Goal: Check status: Check status

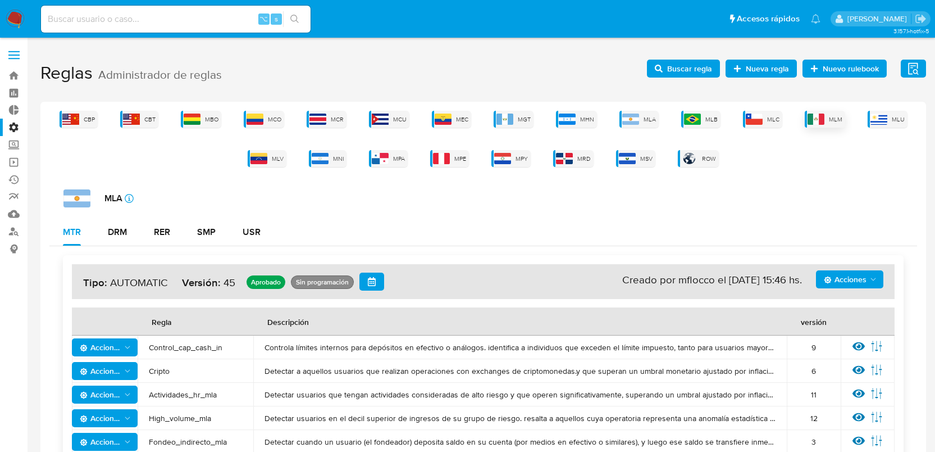
click at [814, 123] on img at bounding box center [816, 118] width 17 height 11
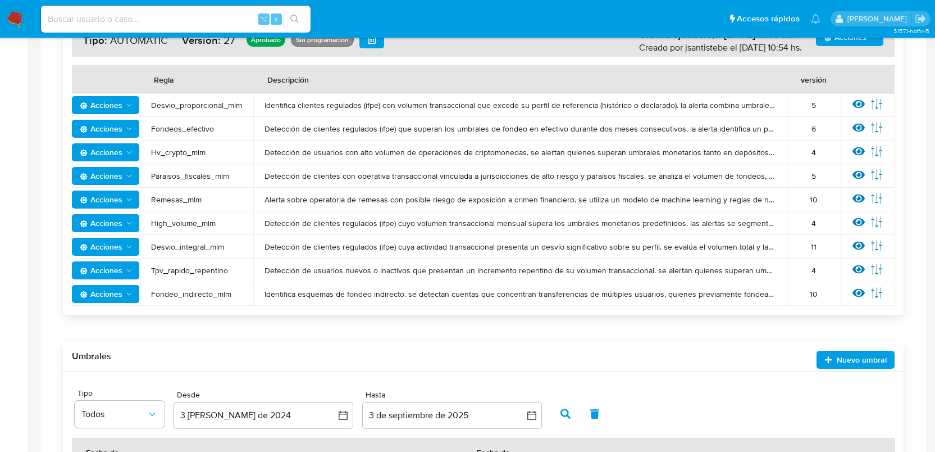
scroll to position [240, 0]
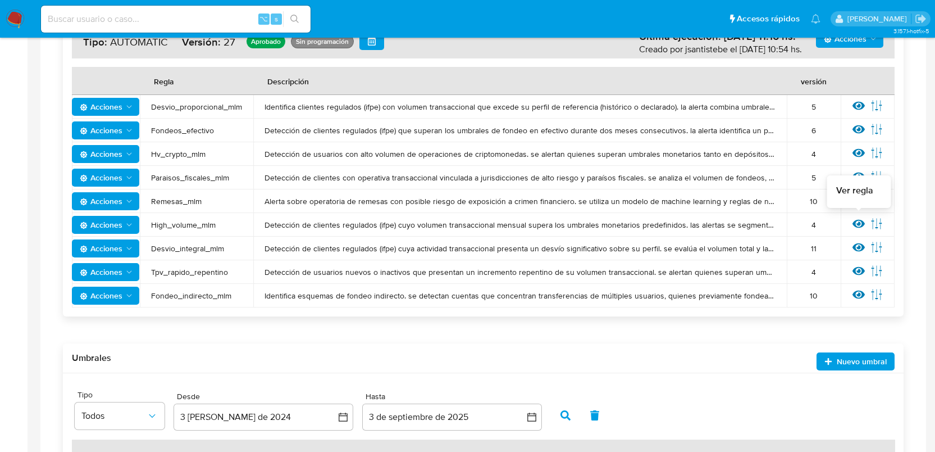
click at [862, 222] on icon at bounding box center [859, 224] width 12 height 8
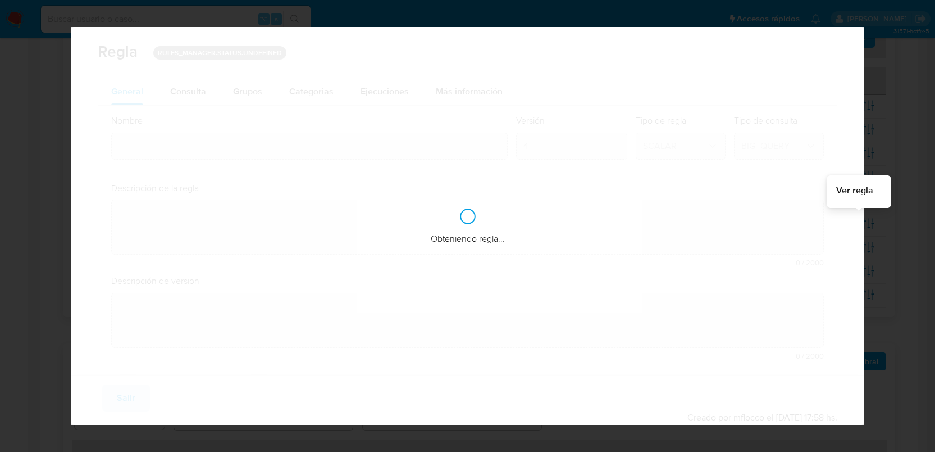
type input "High_volume_mlm"
type textarea "Detección de clientes regulados (ifpe) cuyo volumen transaccional mensual super…"
type textarea "Monitorea usuarios con cobros altos en diferentes segmentos"
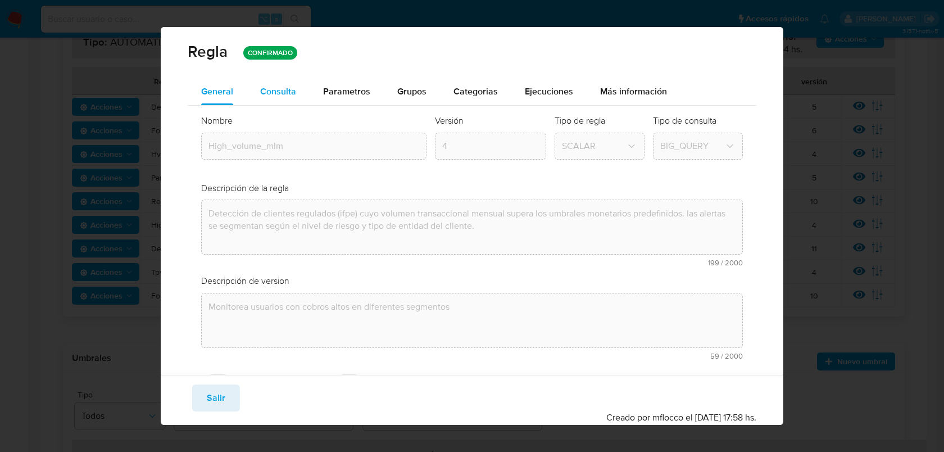
click at [291, 88] on span "Consulta" at bounding box center [278, 91] width 36 height 13
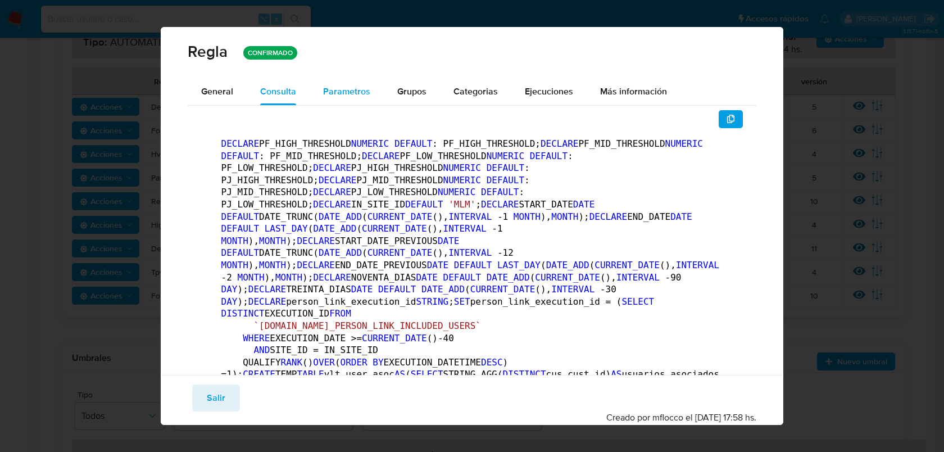
click at [359, 88] on span "Parametros" at bounding box center [346, 91] width 47 height 13
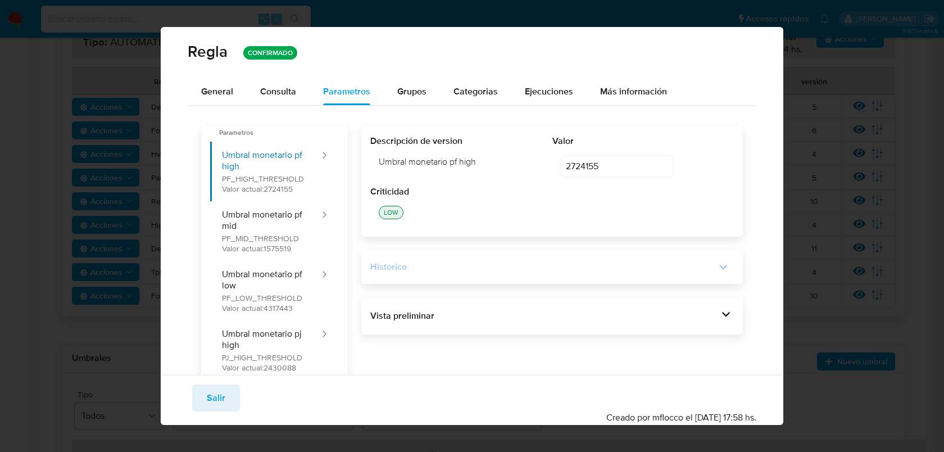
click at [715, 272] on icon at bounding box center [723, 267] width 16 height 16
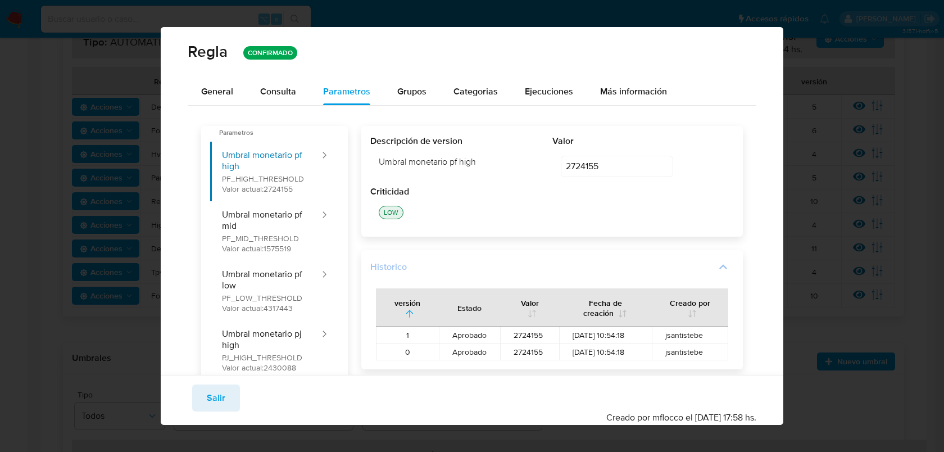
click at [715, 268] on icon at bounding box center [723, 267] width 16 height 16
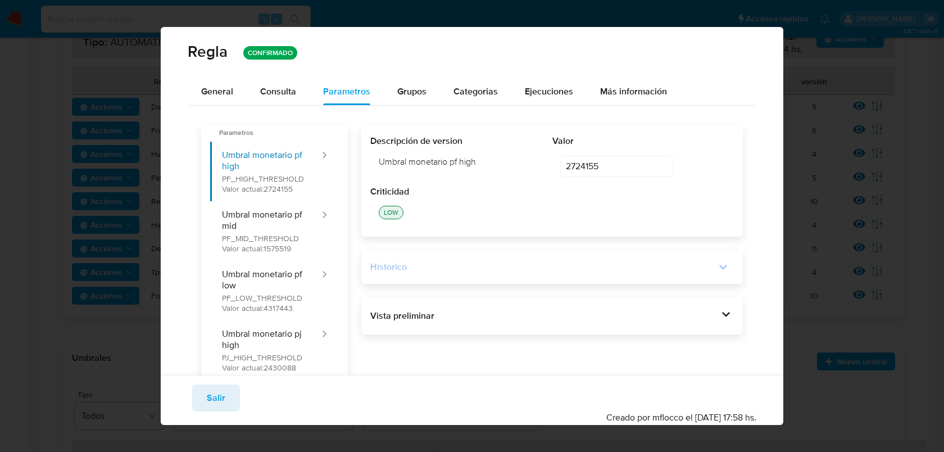
click at [711, 304] on div "Vista preliminar DECLARE PF_HIGH_THRESHOLD NUMERIC DEFAULT 2724155 ; DECLARE PF…" at bounding box center [552, 315] width 382 height 37
click at [718, 312] on icon at bounding box center [726, 314] width 16 height 16
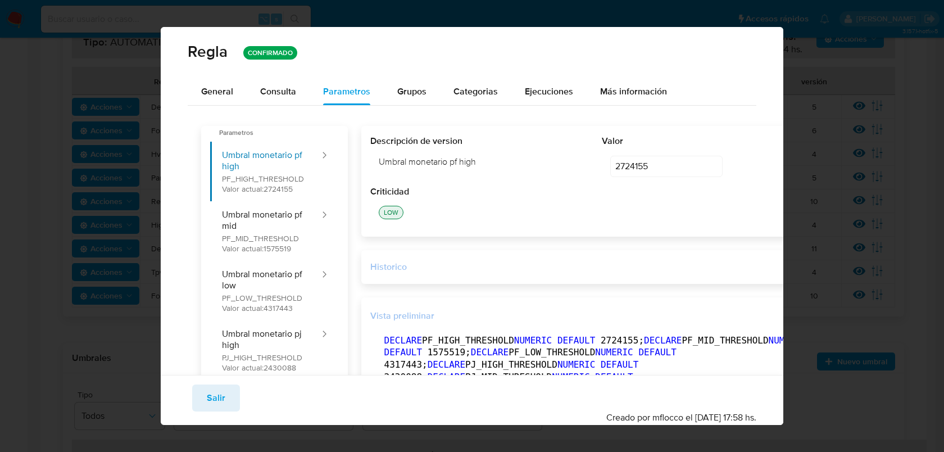
click at [231, 396] on button "Salir" at bounding box center [216, 397] width 48 height 27
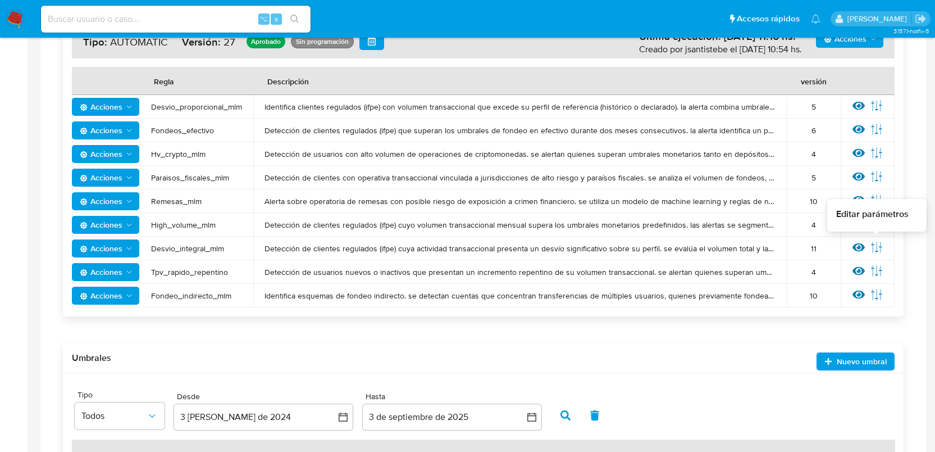
click at [876, 244] on icon at bounding box center [877, 247] width 12 height 12
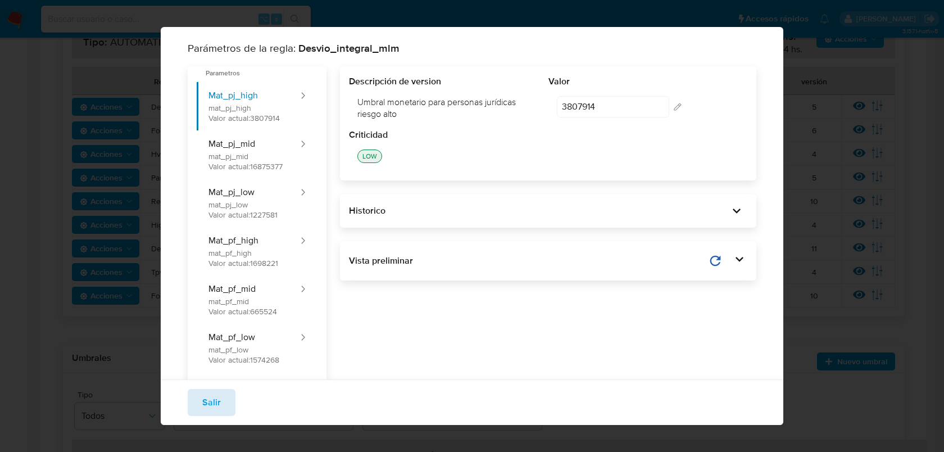
click at [213, 400] on span "Salir" at bounding box center [211, 402] width 19 height 25
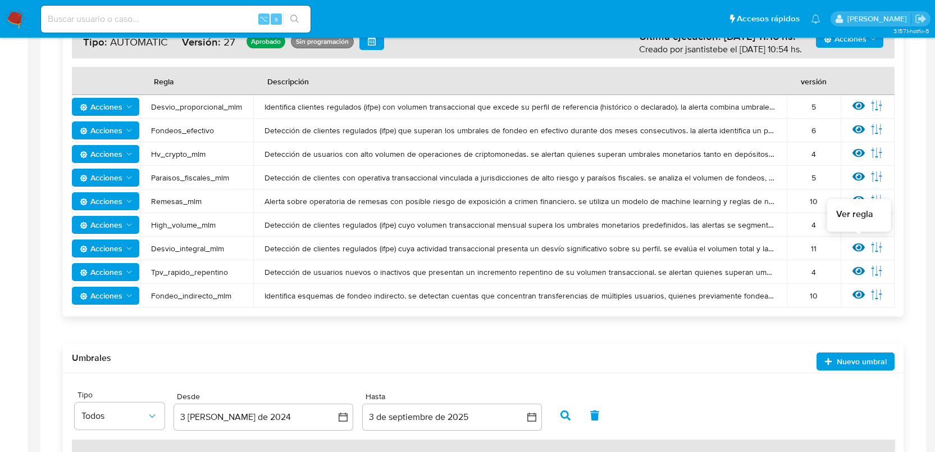
click at [858, 245] on icon at bounding box center [859, 247] width 12 height 12
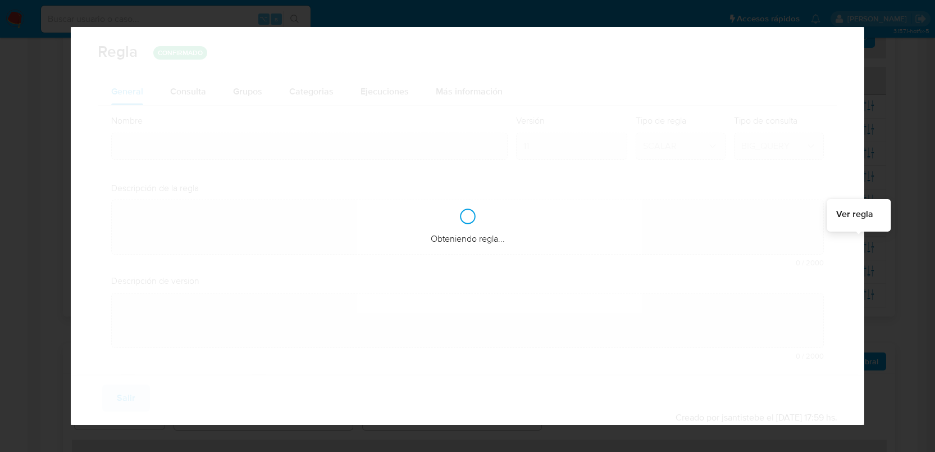
type input "Desvio_integral_mlm"
type textarea "Detección de clientes regulados (ifpe) cuya actividad transaccional presenta un…"
type textarea "Detectar usuarios que tengan comportamiento sospechoso, que superen la restricc…"
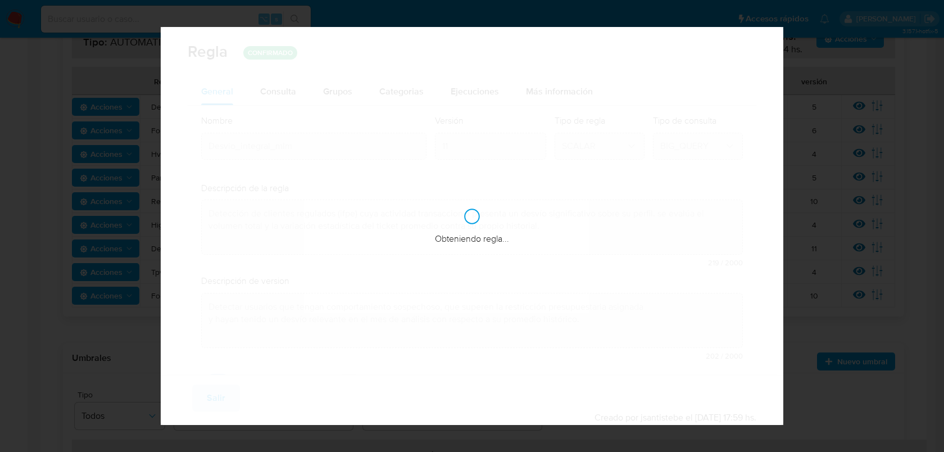
checkbox input "true"
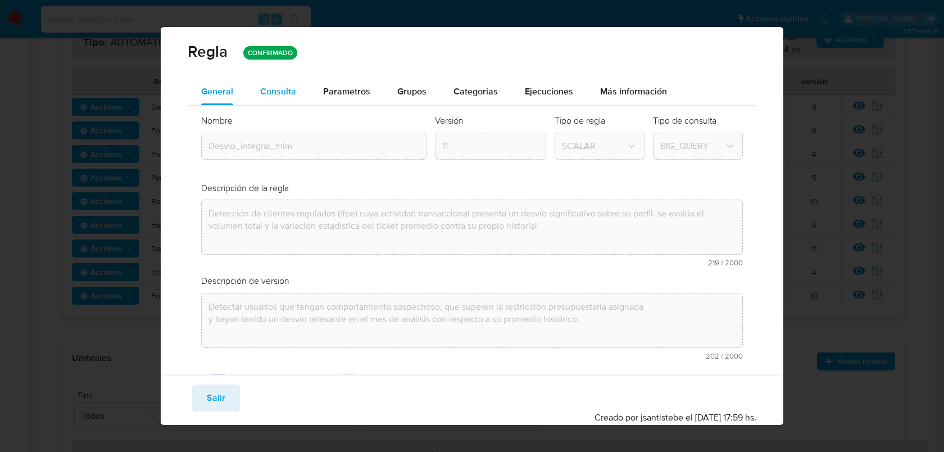
click at [262, 86] on span "Consulta" at bounding box center [278, 91] width 36 height 13
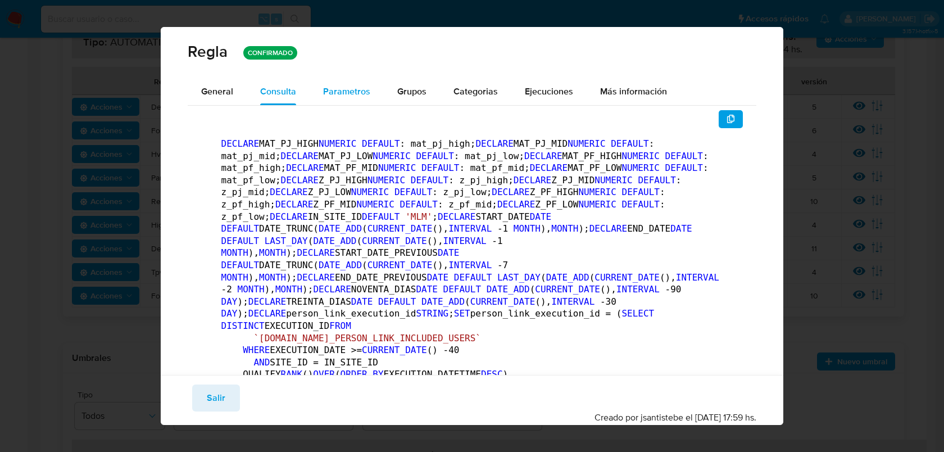
click at [350, 98] on div "Parametros" at bounding box center [346, 91] width 47 height 27
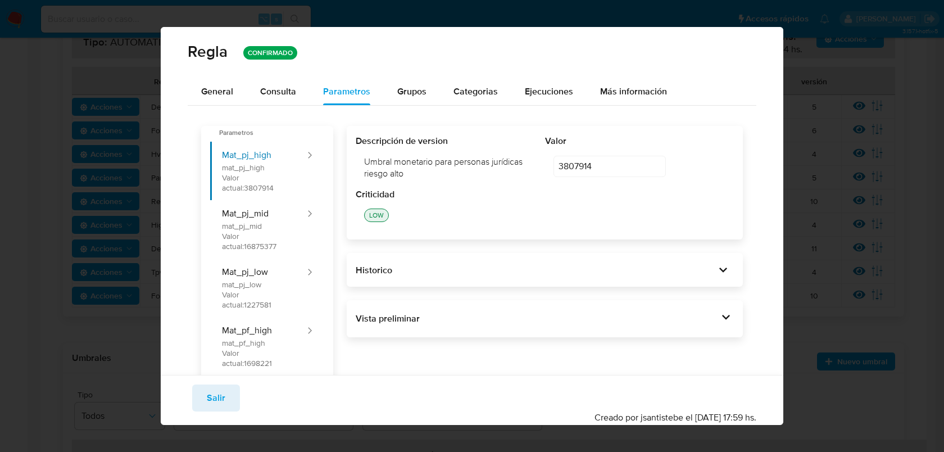
click at [549, 303] on div "Vista preliminar DECLARE MAT_PJ_HIGH NUMERIC DEFAULT 3807914 ; DECLARE MAT_PJ_M…" at bounding box center [545, 318] width 397 height 37
click at [668, 328] on div "Vista preliminar DECLARE MAT_PJ_HIGH NUMERIC DEFAULT 3807914 ; DECLARE MAT_PJ_M…" at bounding box center [545, 318] width 397 height 37
click at [699, 322] on div "Vista preliminar" at bounding box center [537, 318] width 363 height 12
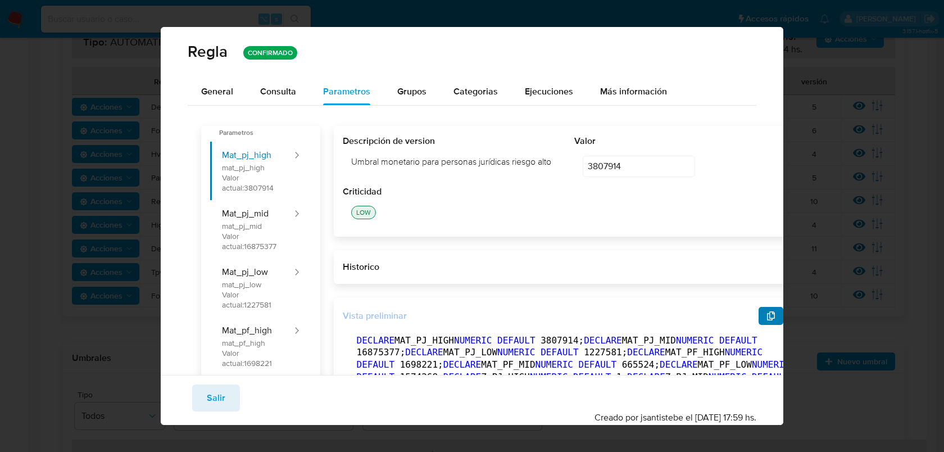
click at [758, 320] on button "button" at bounding box center [770, 316] width 25 height 18
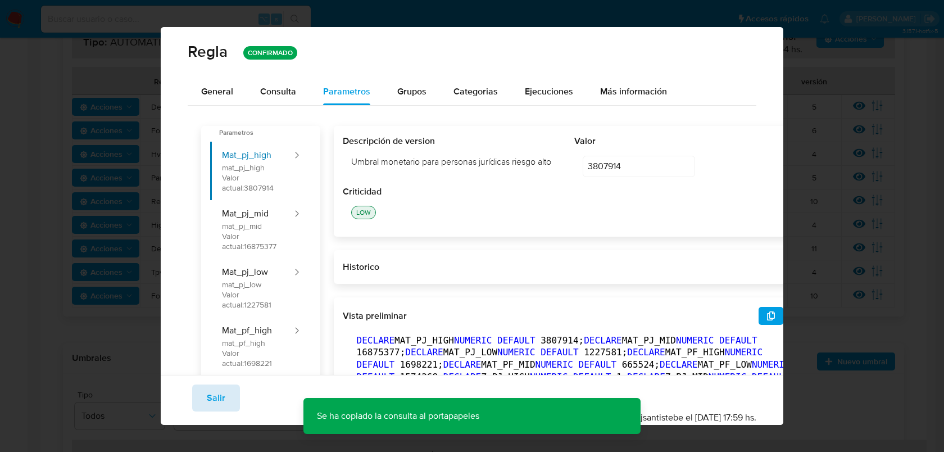
click at [215, 402] on span "Salir" at bounding box center [216, 397] width 19 height 25
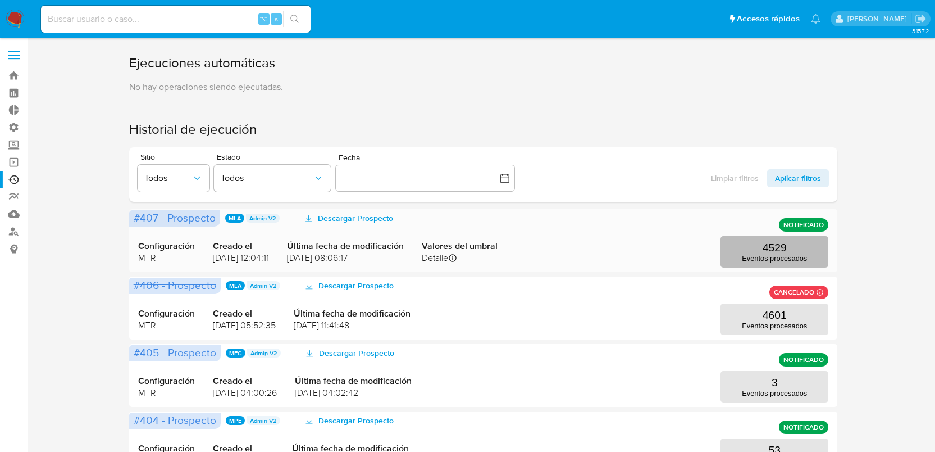
click at [758, 250] on button "4529 Eventos procesados" at bounding box center [775, 251] width 108 height 31
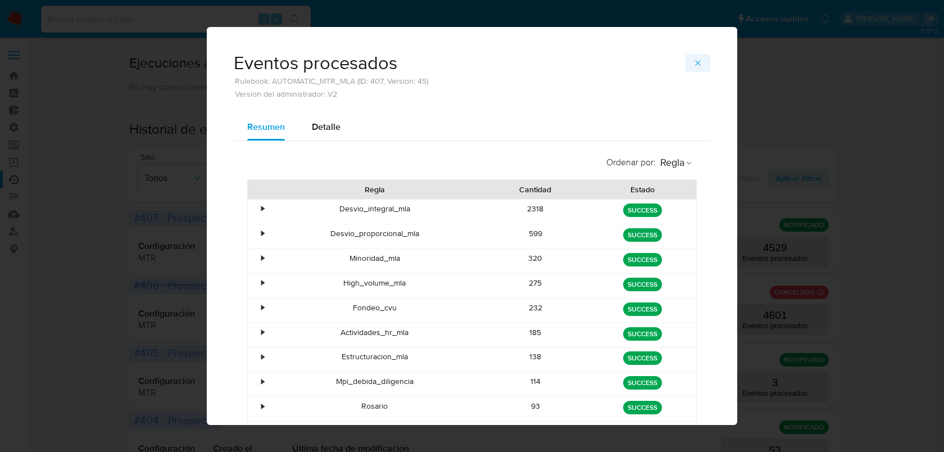
click at [698, 62] on button "button" at bounding box center [697, 63] width 25 height 18
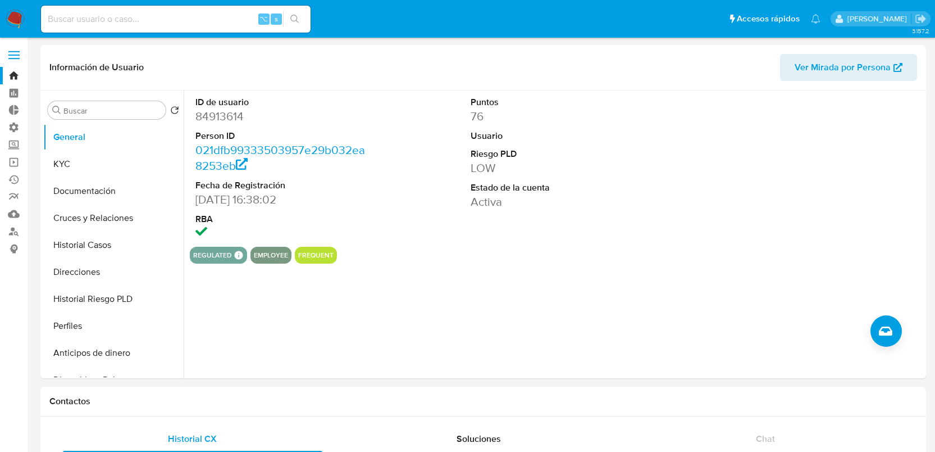
select select "10"
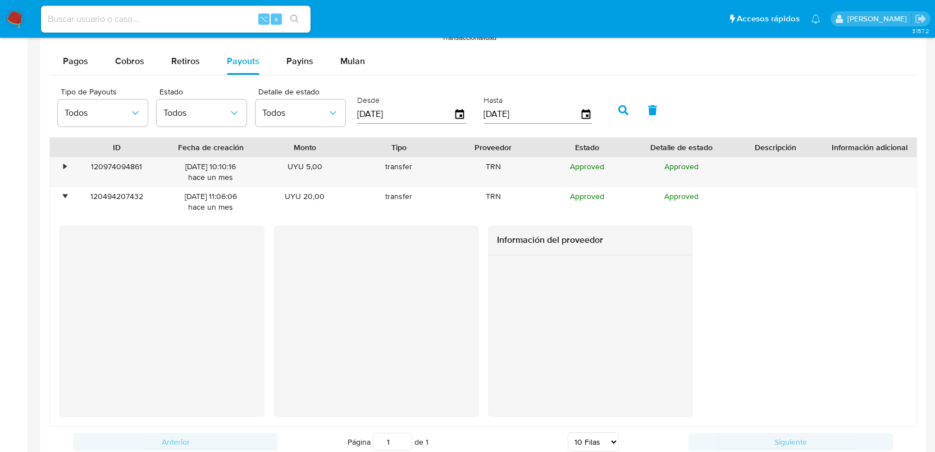
scroll to position [1065, 0]
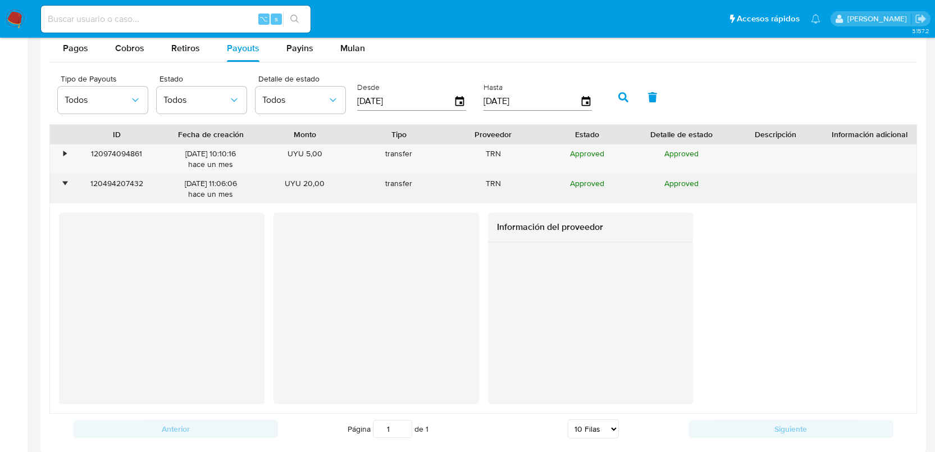
click at [66, 186] on div "•" at bounding box center [60, 188] width 20 height 29
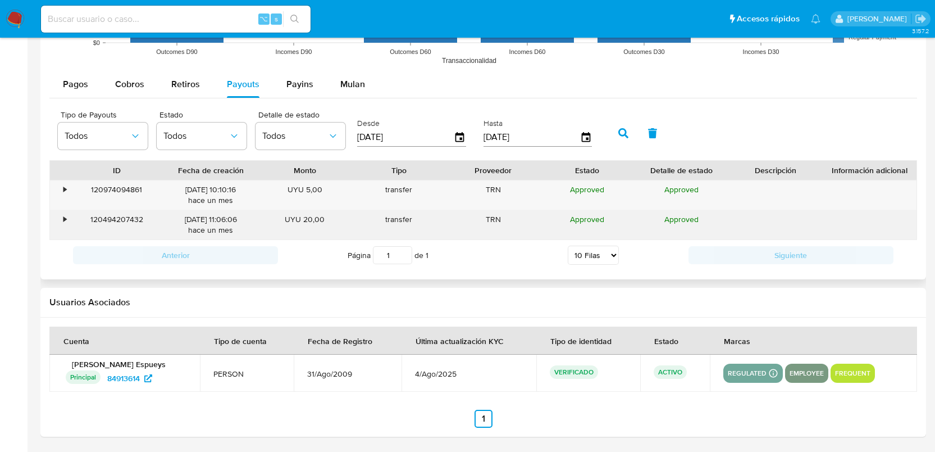
click at [65, 220] on div "•" at bounding box center [64, 219] width 3 height 11
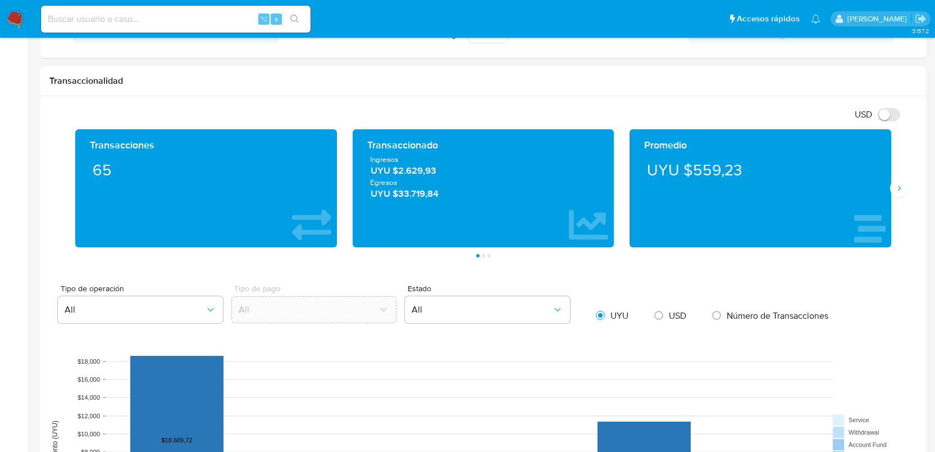
scroll to position [0, 0]
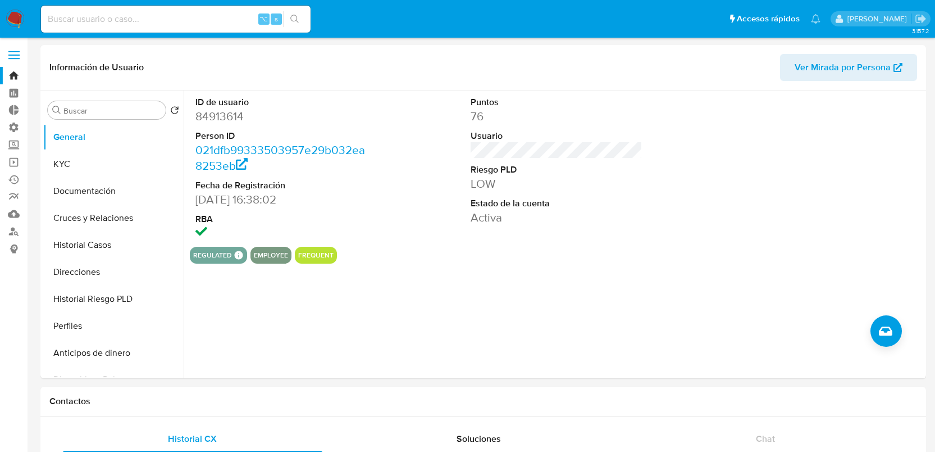
click at [95, 21] on input at bounding box center [176, 19] width 270 height 15
paste input "1001608934411"
type input "1001608934411"
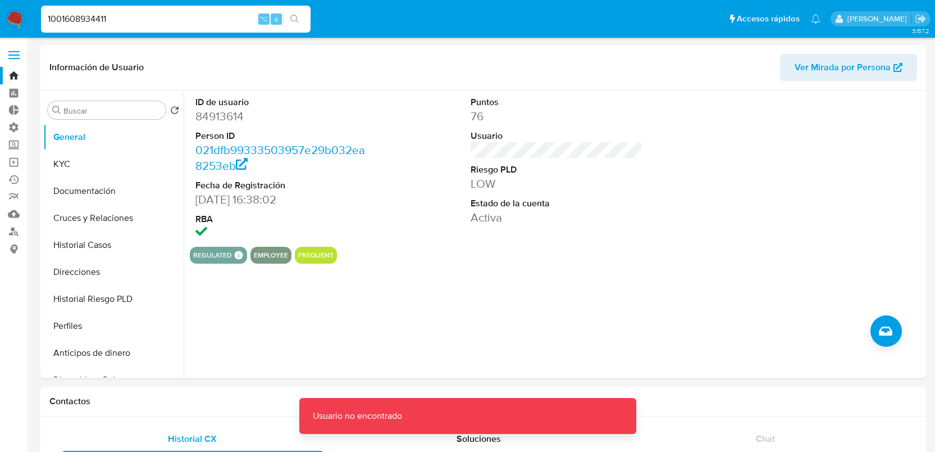
click at [147, 22] on input "1001608934411" at bounding box center [176, 19] width 270 height 15
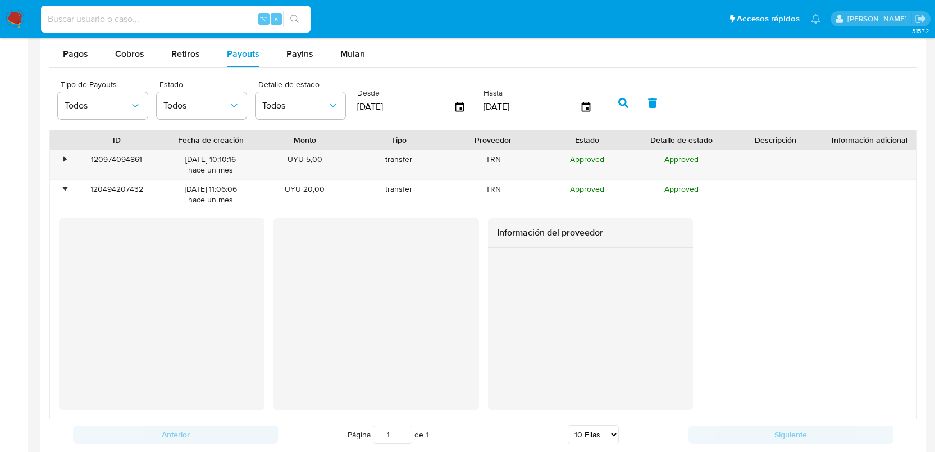
scroll to position [1001, 0]
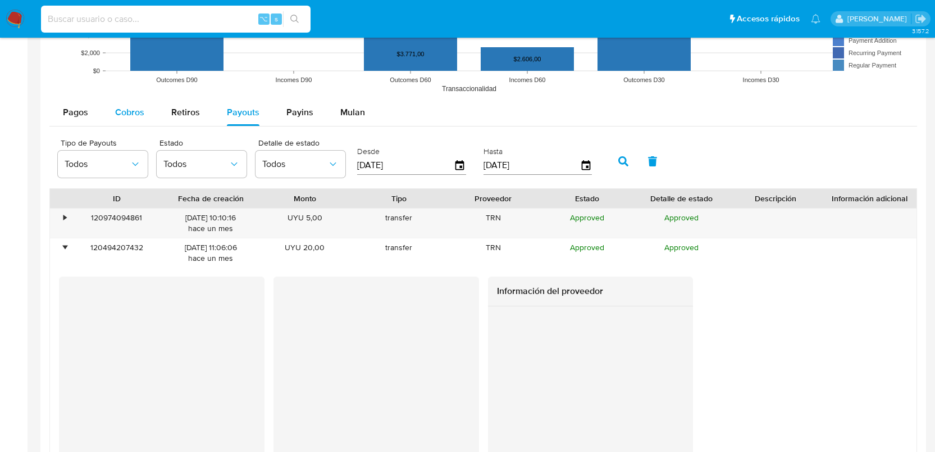
click at [128, 125] on div "Cobros" at bounding box center [129, 112] width 29 height 27
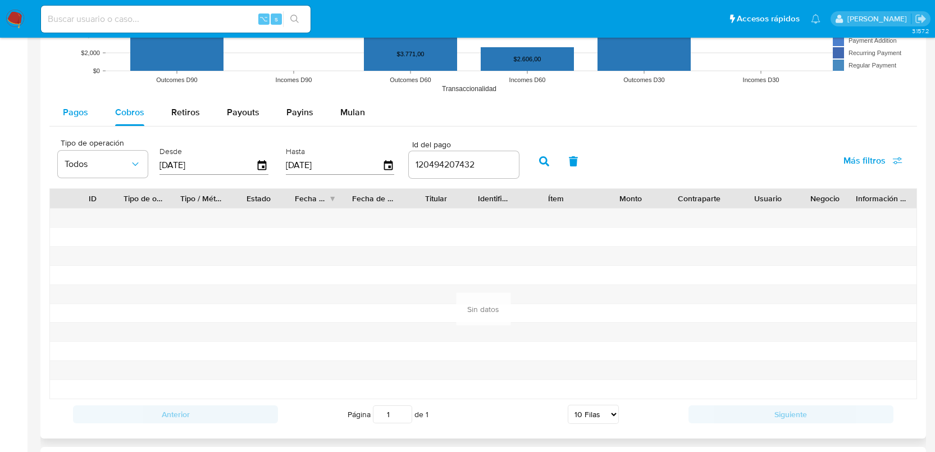
click at [68, 115] on span "Pagos" at bounding box center [75, 112] width 25 height 13
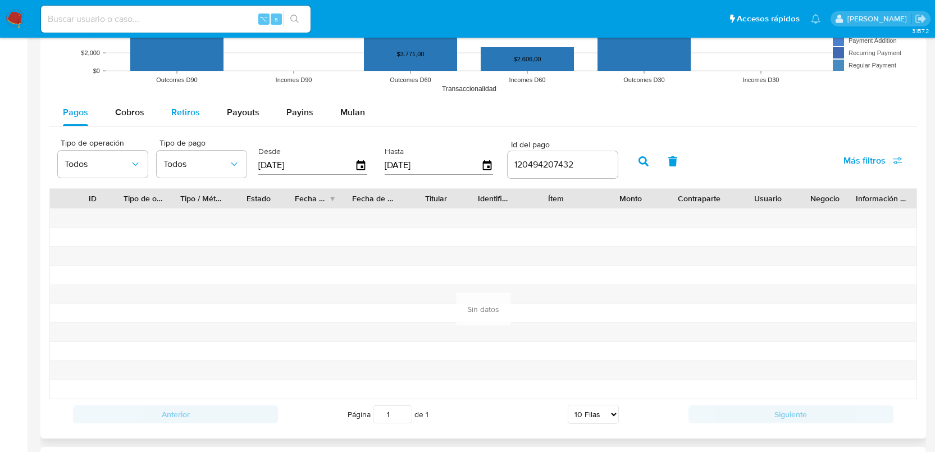
click at [190, 110] on span "Retiros" at bounding box center [185, 112] width 29 height 13
select select "10"
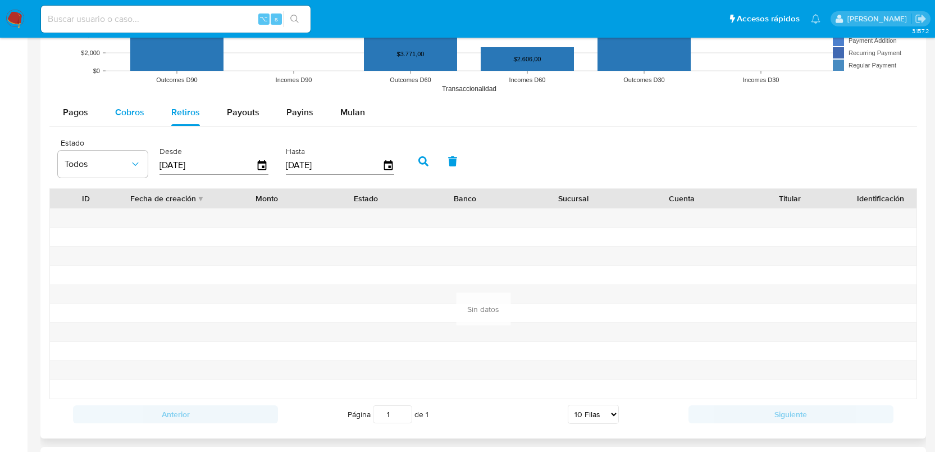
click at [135, 116] on span "Cobros" at bounding box center [129, 112] width 29 height 13
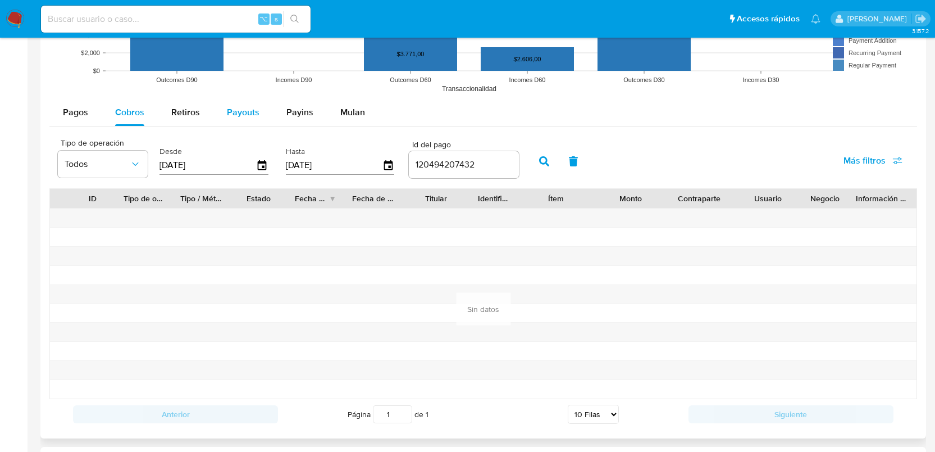
click at [245, 121] on div "Payouts" at bounding box center [243, 112] width 33 height 27
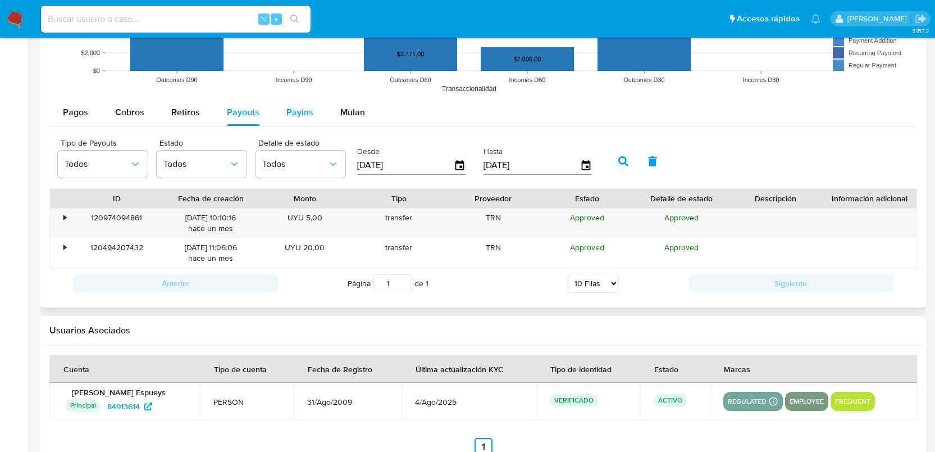
click at [304, 118] on span "Payins" at bounding box center [299, 112] width 27 height 13
select select "10"
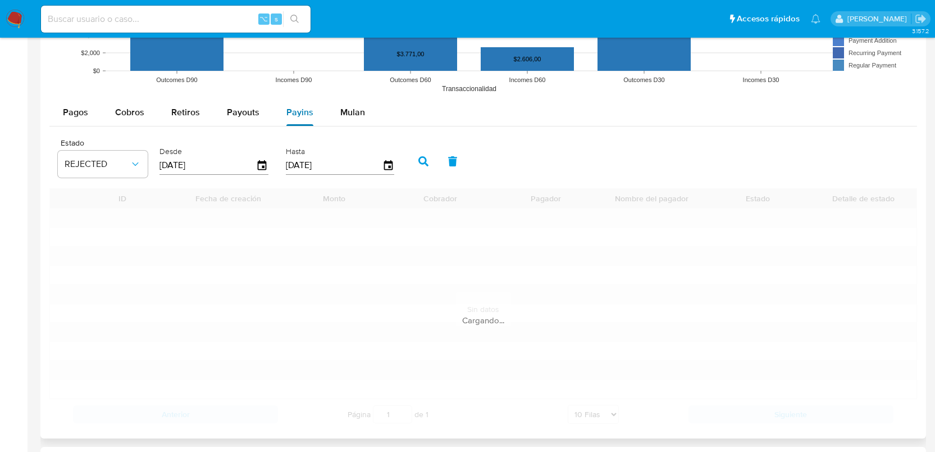
scroll to position [1001, 0]
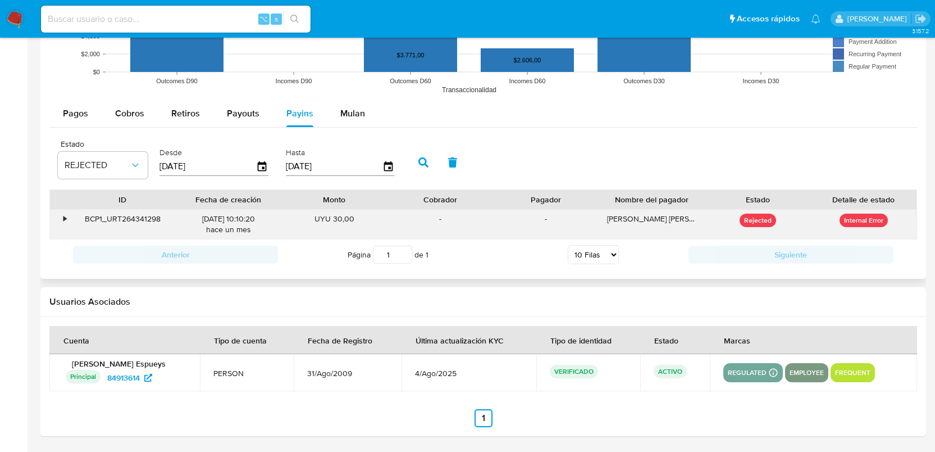
click at [62, 221] on div "•" at bounding box center [60, 223] width 20 height 29
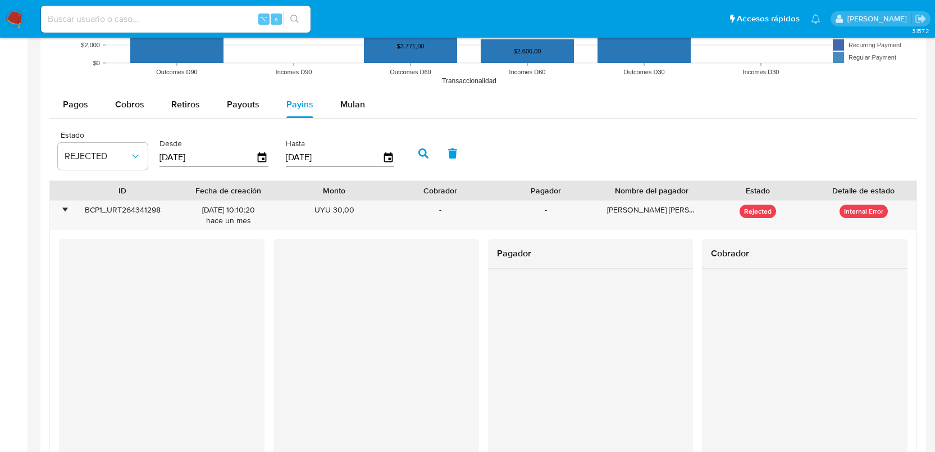
scroll to position [1019, 0]
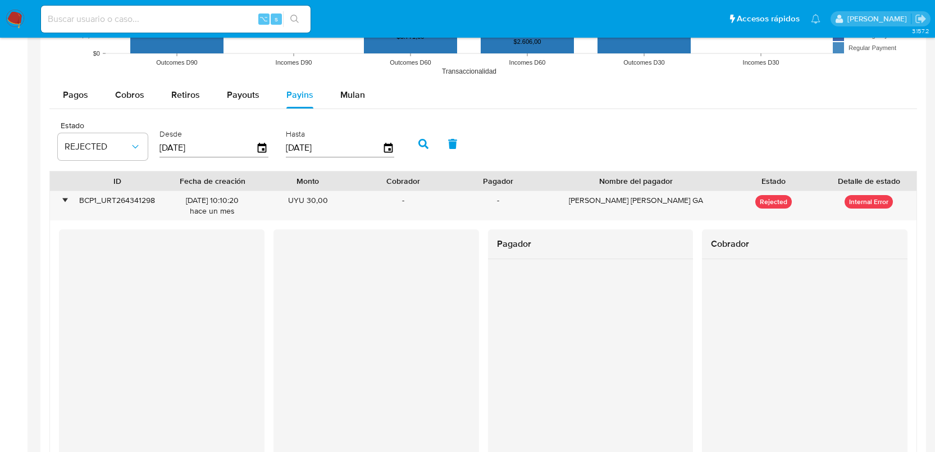
drag, startPoint x: 696, startPoint y: 184, endPoint x: 771, endPoint y: 187, distance: 74.2
click at [771, 187] on div "ID Fecha de creación Monto Cobrador Pagador Nombre del pagador Estado Detalle d…" at bounding box center [483, 180] width 867 height 19
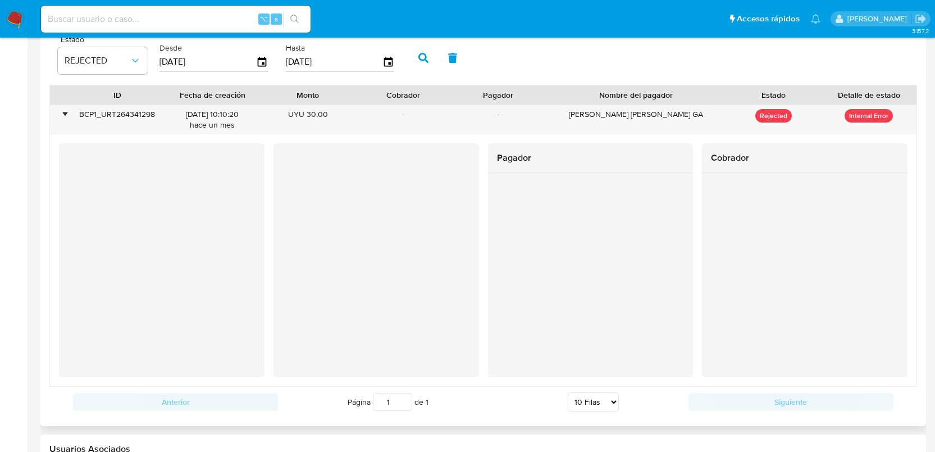
scroll to position [1021, 0]
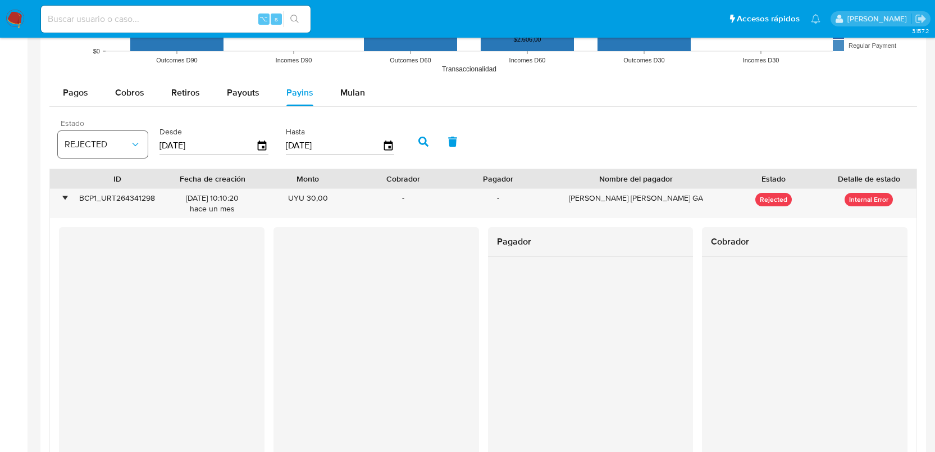
click at [104, 155] on button "REJECTED" at bounding box center [103, 144] width 90 height 27
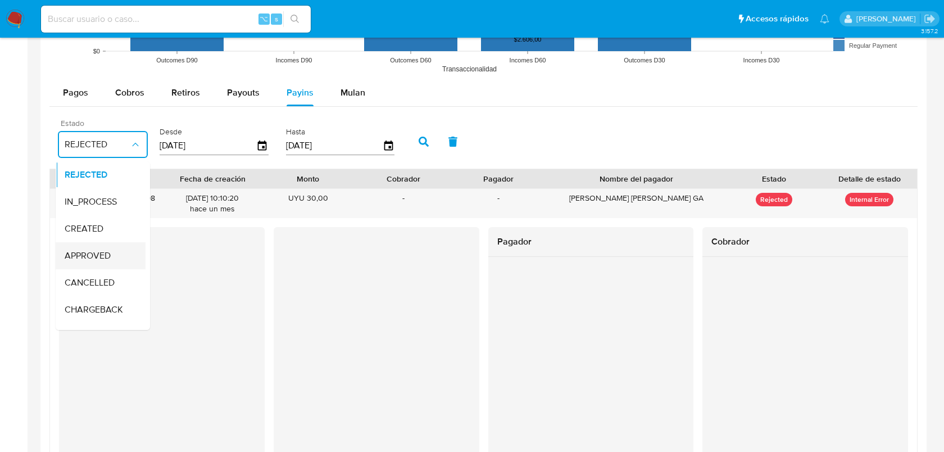
click at [103, 256] on span "APPROVED" at bounding box center [88, 255] width 46 height 11
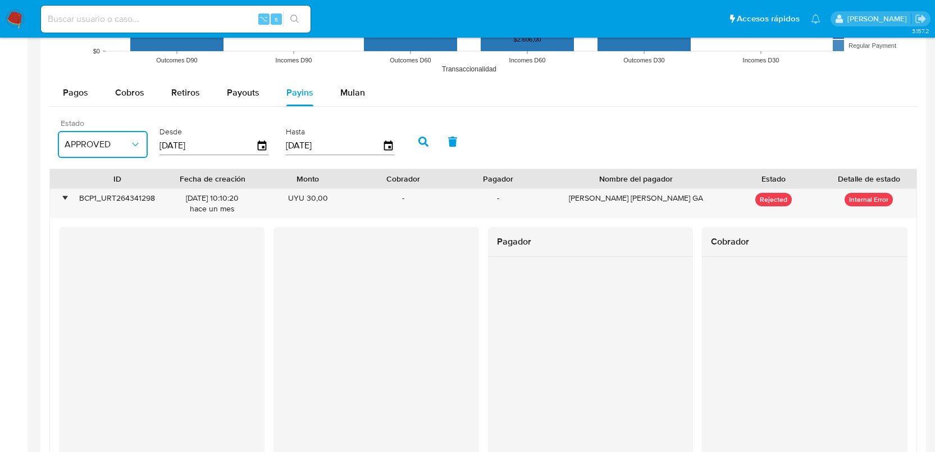
click at [420, 141] on icon "button" at bounding box center [423, 141] width 10 height 10
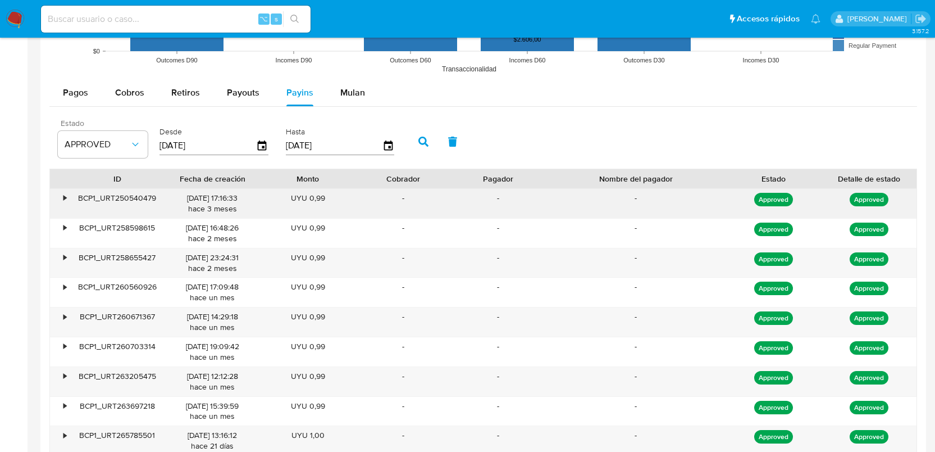
click at [64, 197] on div "•" at bounding box center [64, 198] width 3 height 11
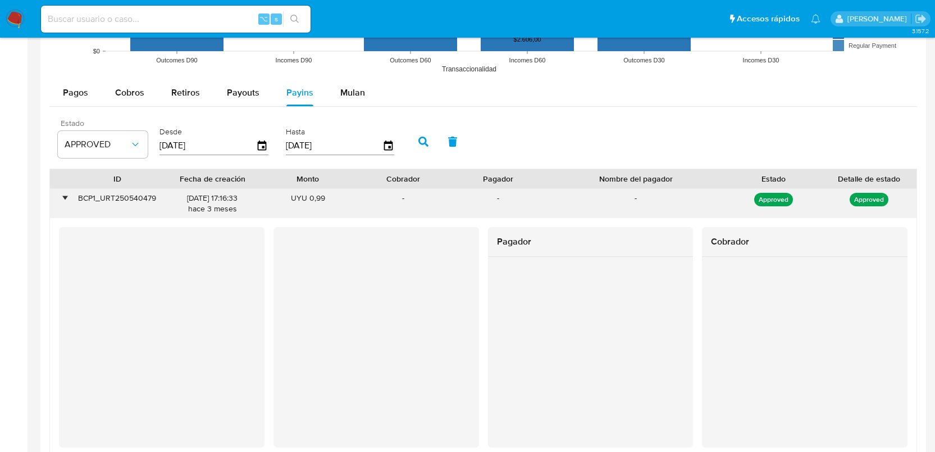
click at [64, 197] on div "•" at bounding box center [64, 198] width 3 height 11
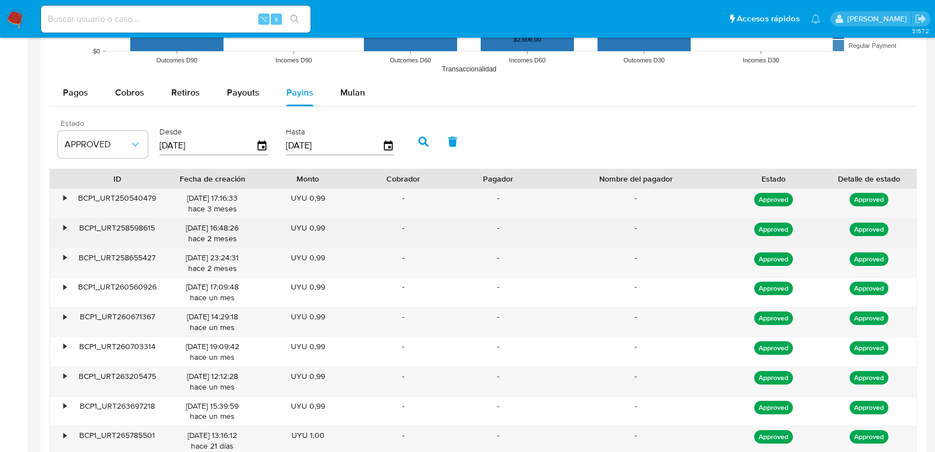
click at [68, 243] on div "•" at bounding box center [60, 232] width 20 height 29
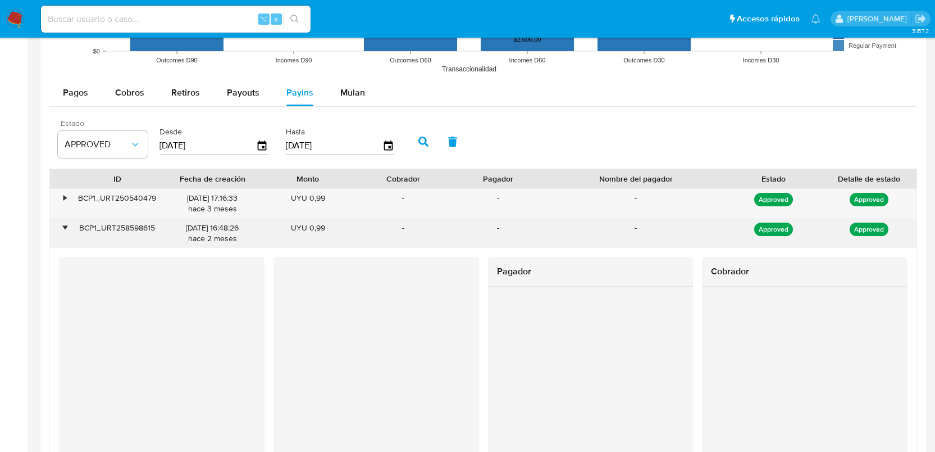
click at [68, 243] on div "•" at bounding box center [60, 232] width 20 height 29
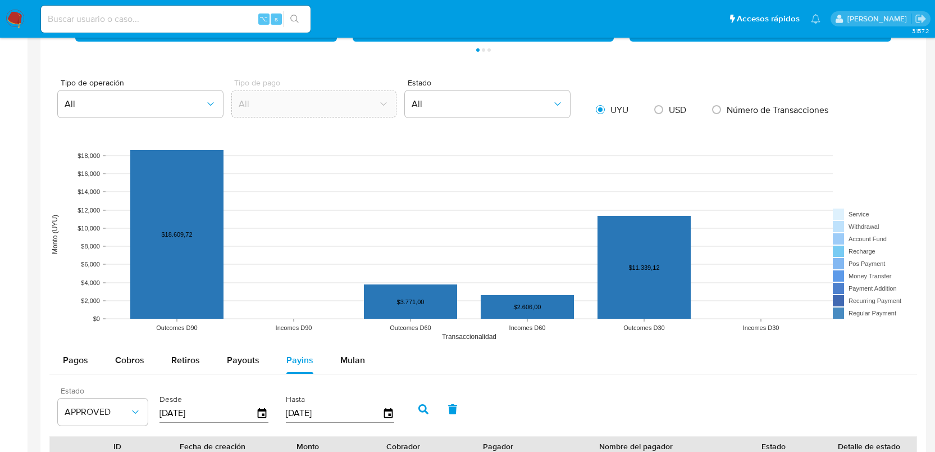
scroll to position [752, 0]
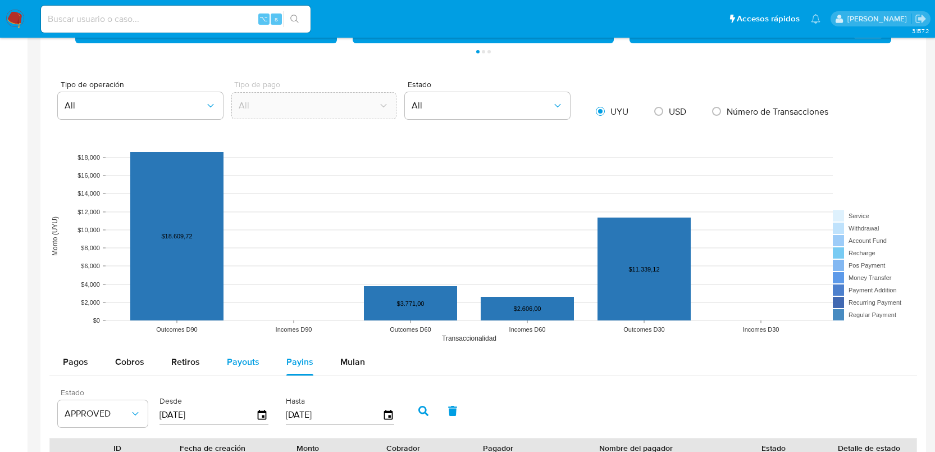
click at [256, 362] on span "Payouts" at bounding box center [243, 361] width 33 height 13
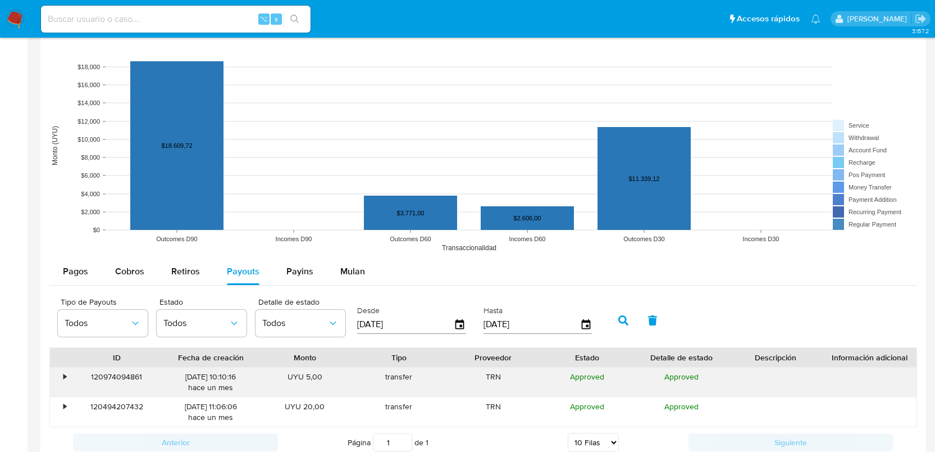
scroll to position [882, 0]
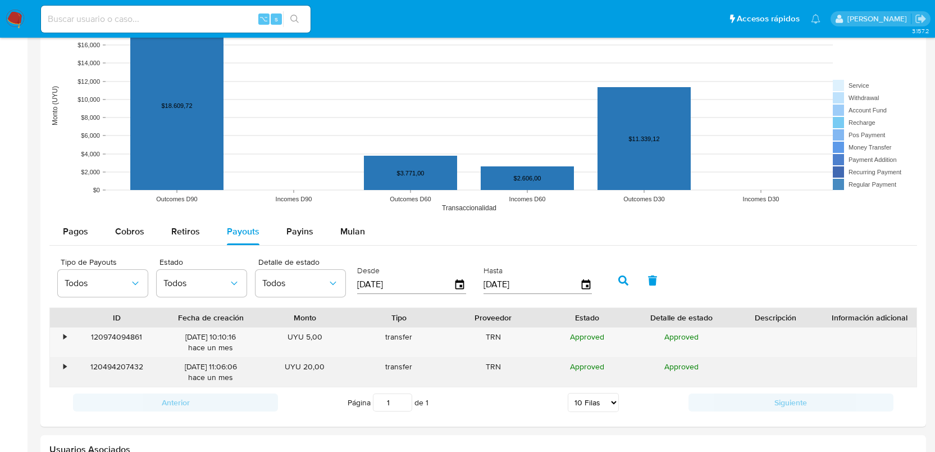
click at [313, 372] on div "UYU 20,00" at bounding box center [305, 371] width 94 height 29
click at [57, 363] on div "•" at bounding box center [60, 371] width 20 height 29
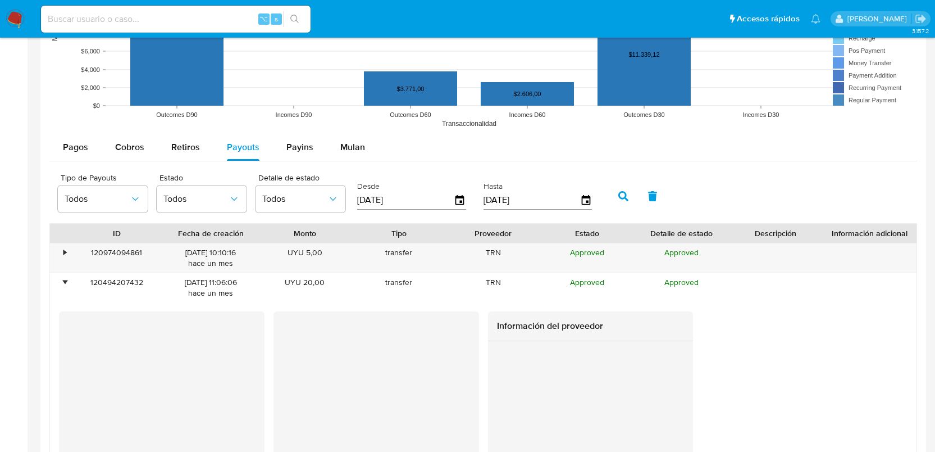
scroll to position [1080, 0]
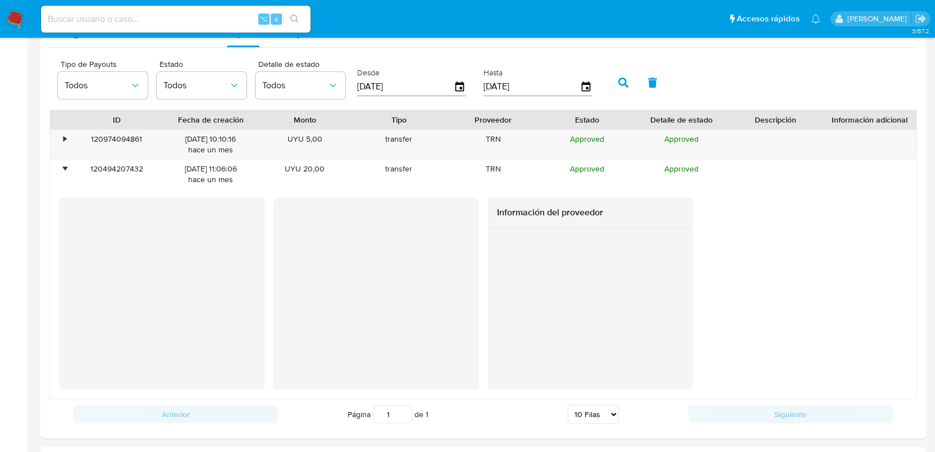
click at [487, 315] on div "Información del proveedor" at bounding box center [483, 294] width 849 height 192
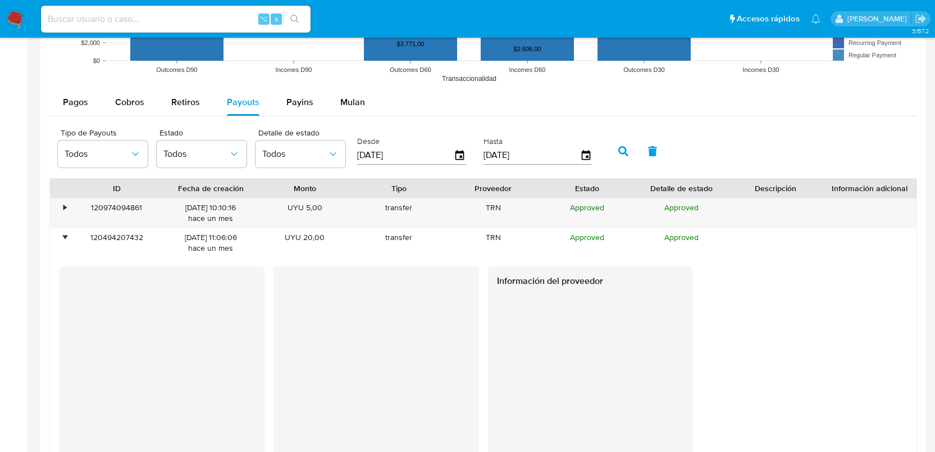
scroll to position [866, 0]
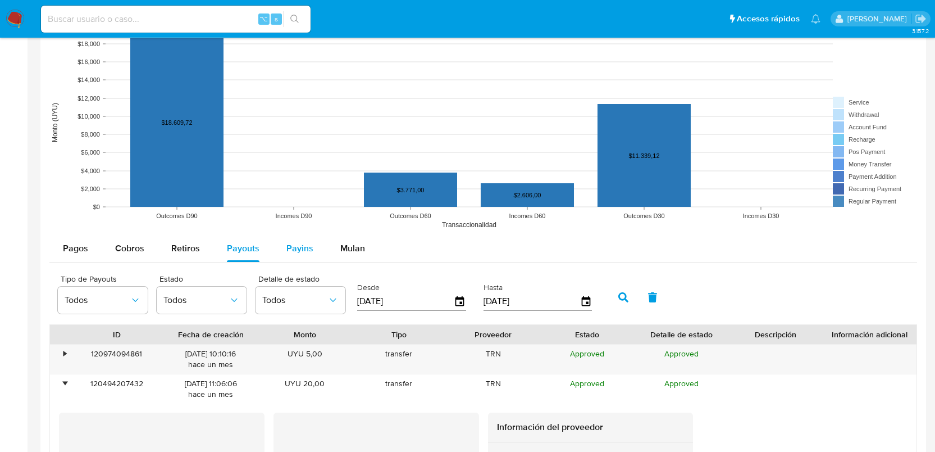
click at [305, 249] on span "Payins" at bounding box center [299, 248] width 27 height 13
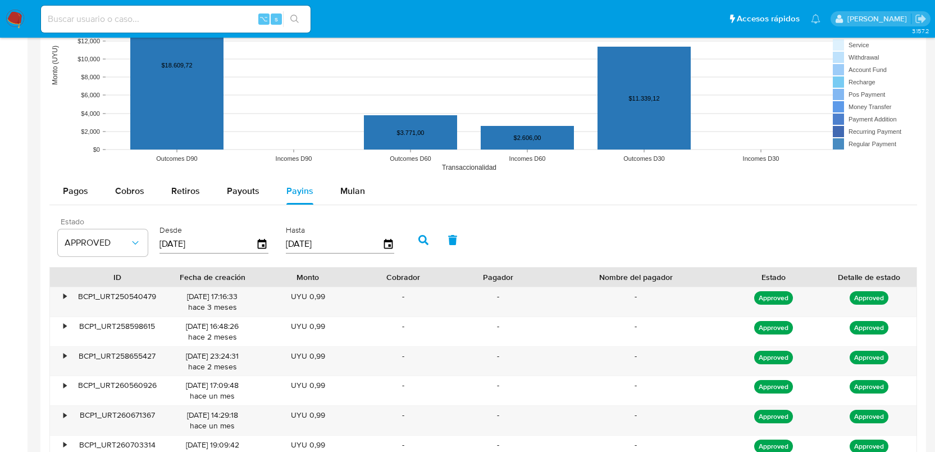
scroll to position [961, 0]
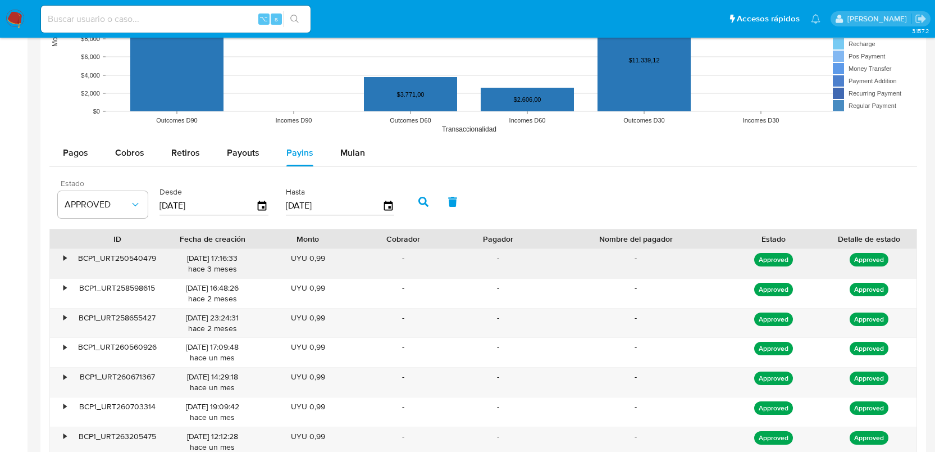
click at [67, 258] on div "•" at bounding box center [60, 263] width 20 height 29
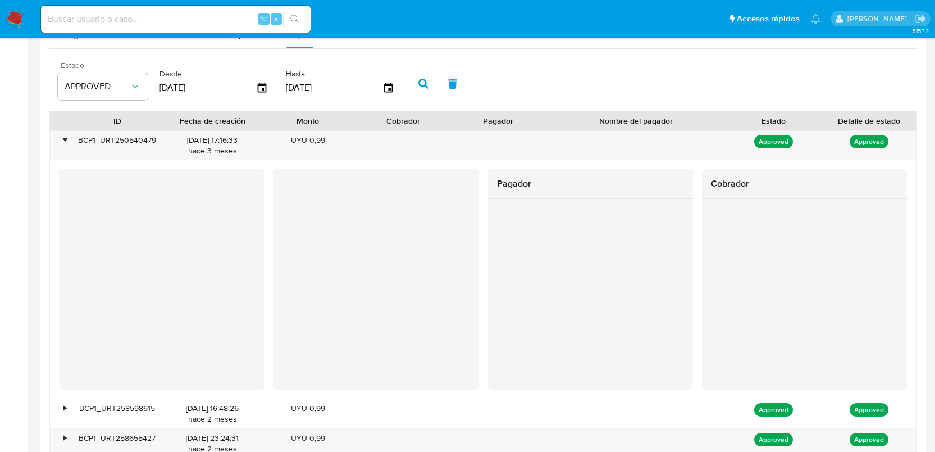
scroll to position [1092, 0]
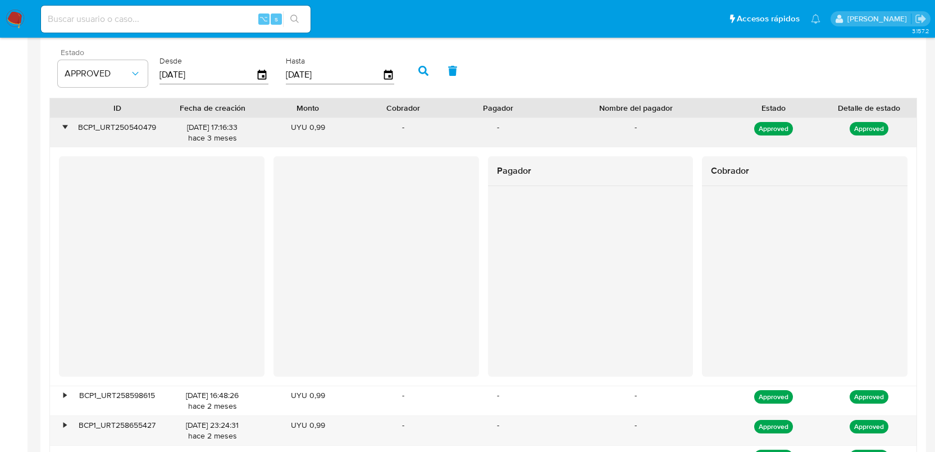
drag, startPoint x: 119, startPoint y: 130, endPoint x: 168, endPoint y: 131, distance: 49.5
click at [168, 131] on div "• BCP1_URT250540479 [DATE] 17:16:33 hace 3 meses UYU 0,99 - - - Approved Approv…" at bounding box center [483, 132] width 867 height 29
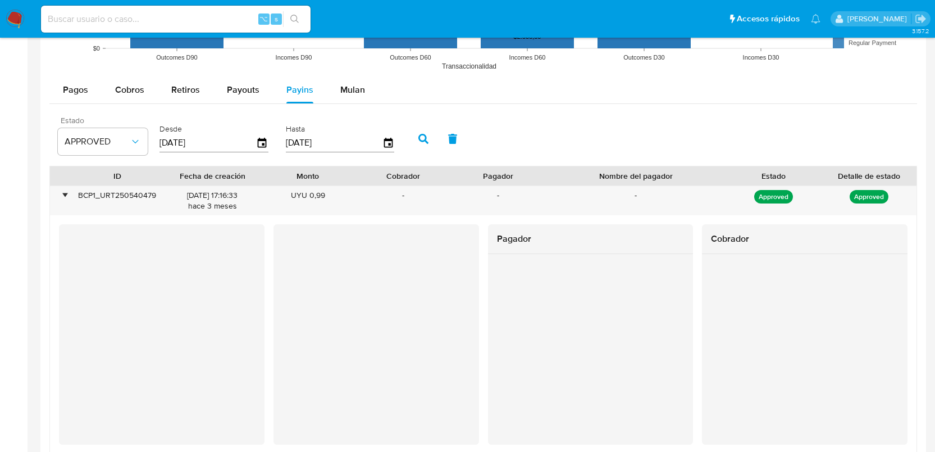
scroll to position [1021, 0]
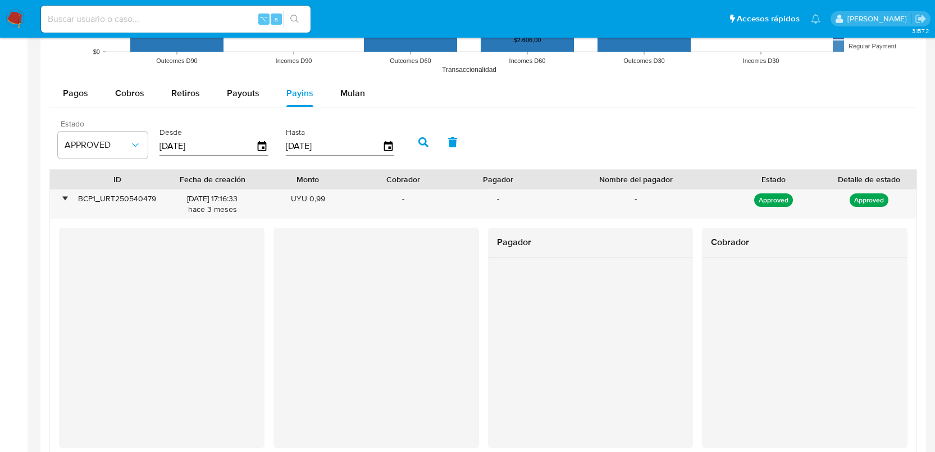
click at [684, 315] on div at bounding box center [591, 352] width 206 height 190
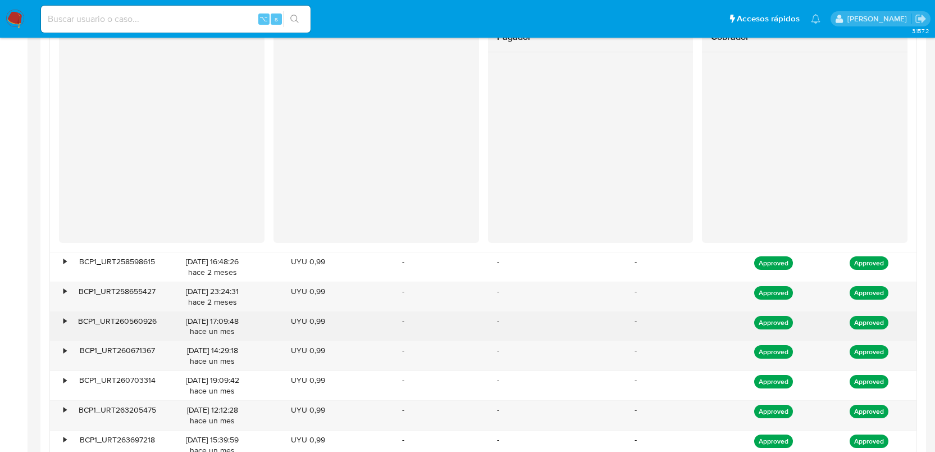
scroll to position [1238, 0]
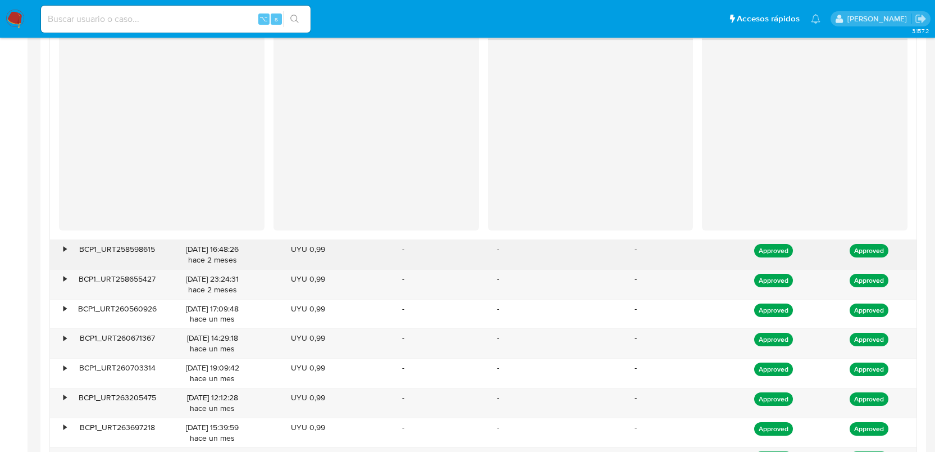
click at [73, 245] on div "BCP1_URT258598615" at bounding box center [117, 254] width 95 height 29
click at [70, 245] on div "BCP1_URT258598615" at bounding box center [117, 254] width 95 height 29
click at [66, 247] on div "•" at bounding box center [64, 249] width 3 height 11
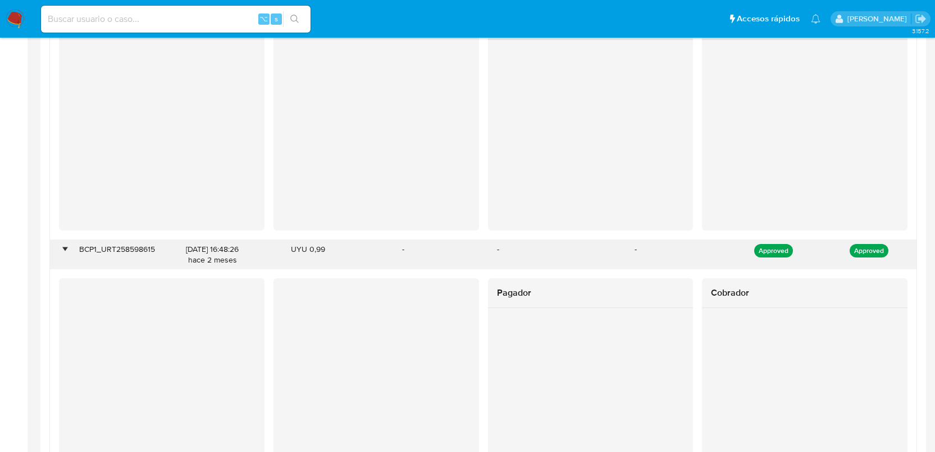
click at [66, 247] on div "•" at bounding box center [64, 249] width 3 height 11
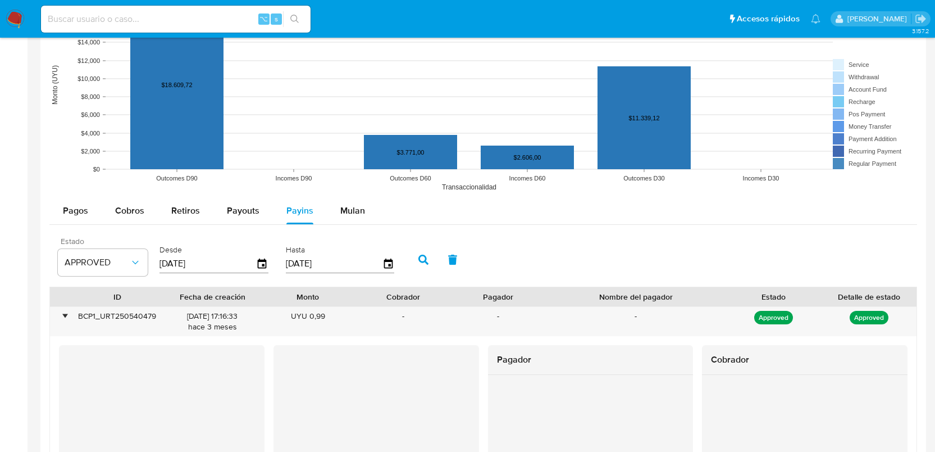
scroll to position [987, 0]
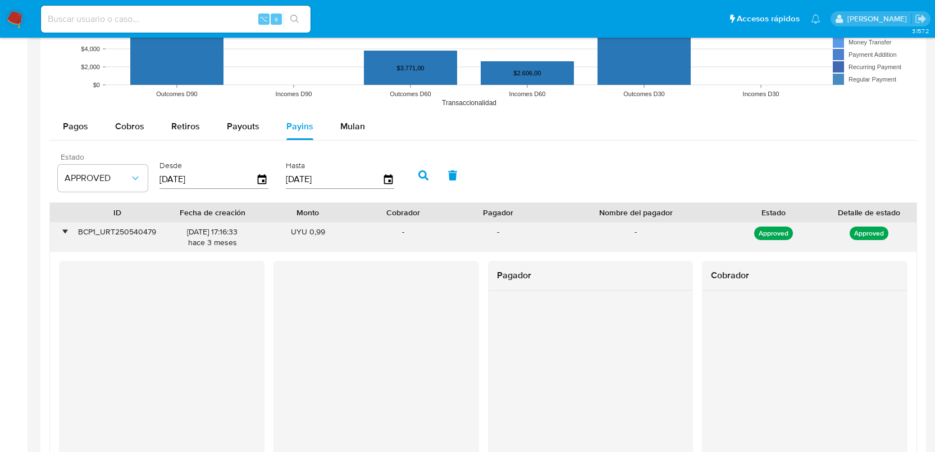
click at [59, 229] on div "•" at bounding box center [60, 236] width 20 height 29
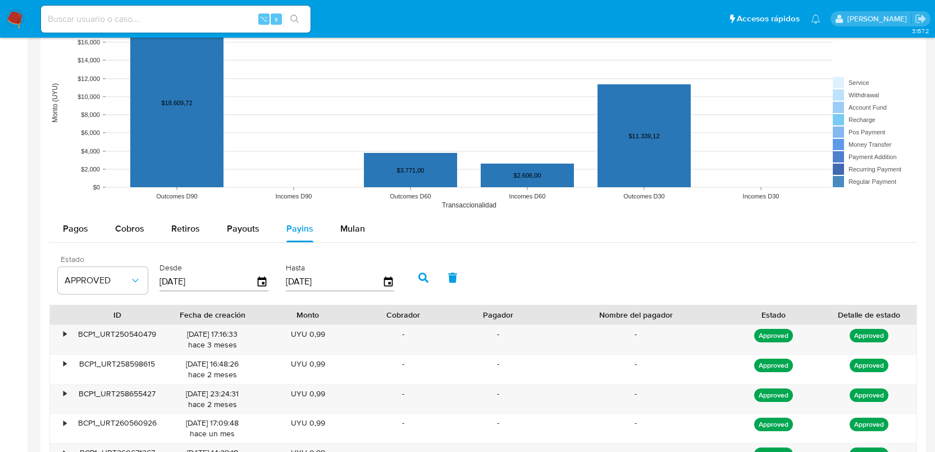
scroll to position [886, 0]
click at [124, 17] on input at bounding box center [176, 19] width 270 height 15
paste input "2651036741"
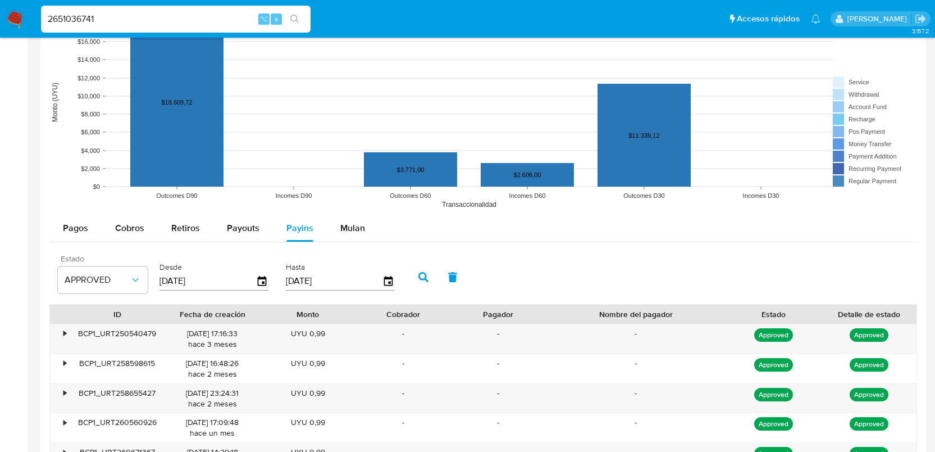
type input "2651036741"
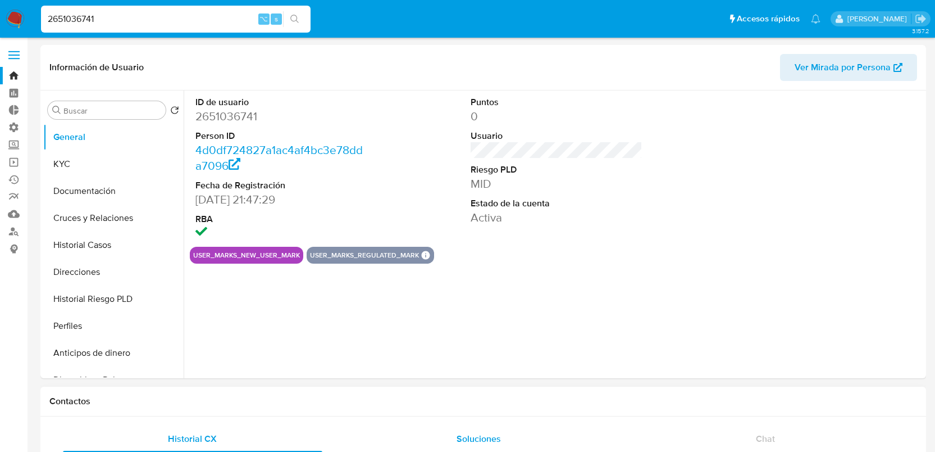
select select "10"
click at [90, 151] on button "KYC" at bounding box center [108, 164] width 131 height 27
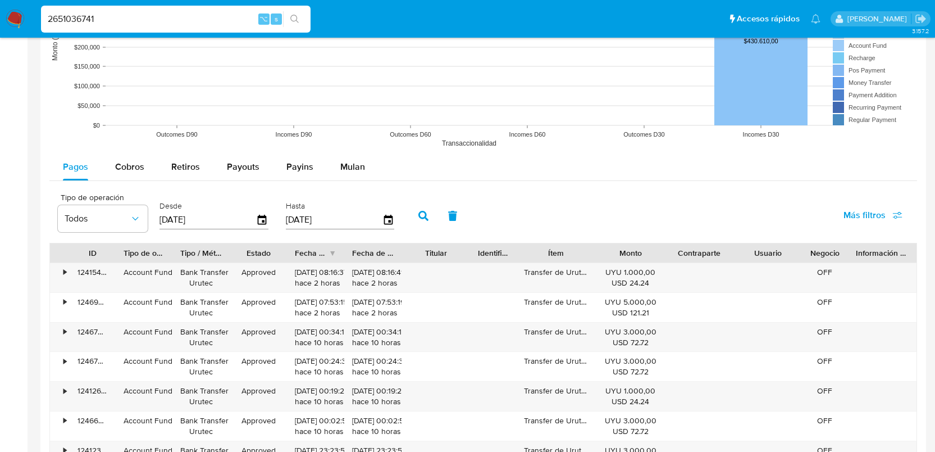
scroll to position [925, 0]
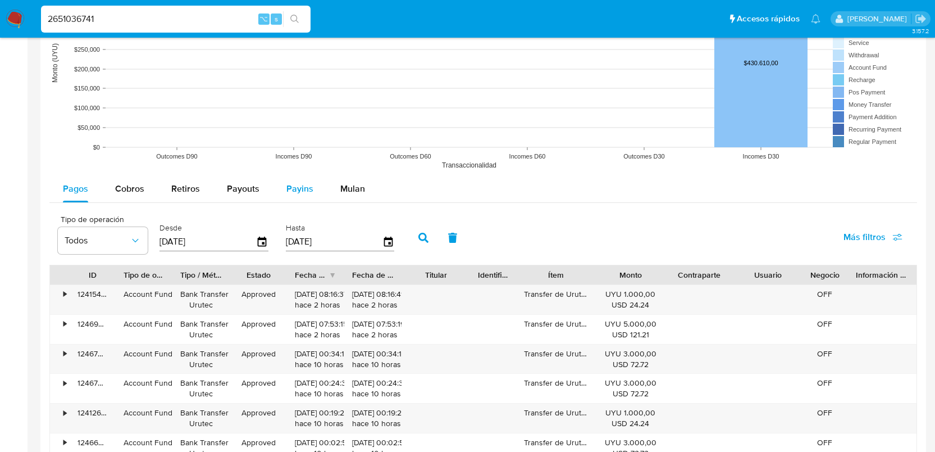
click at [289, 190] on span "Payins" at bounding box center [299, 188] width 27 height 13
select select "10"
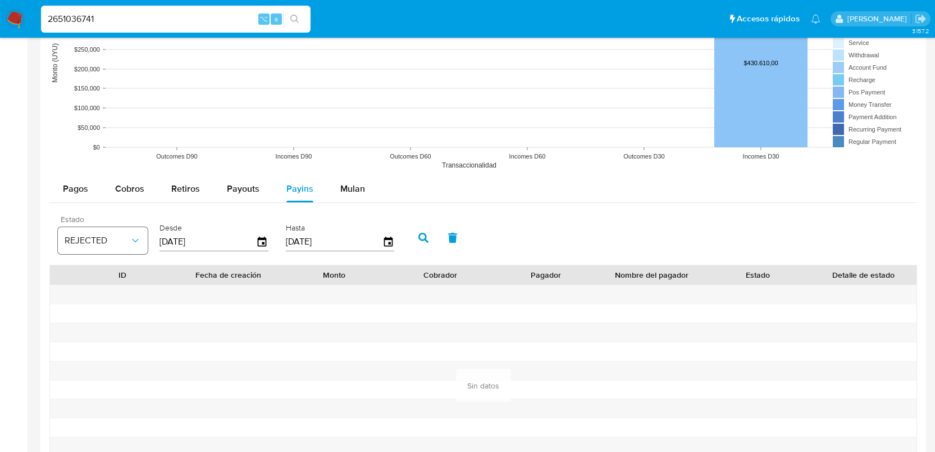
click at [110, 245] on span "REJECTED" at bounding box center [97, 240] width 65 height 11
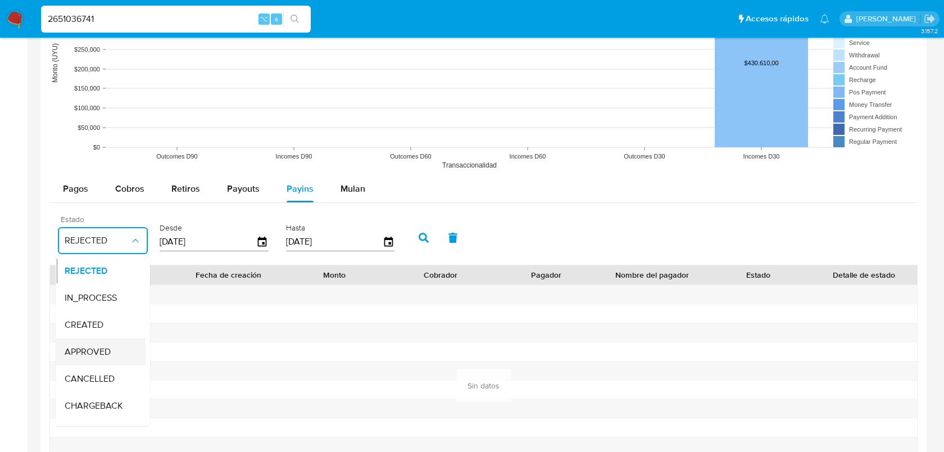
click at [110, 354] on span "APPROVED" at bounding box center [88, 351] width 46 height 11
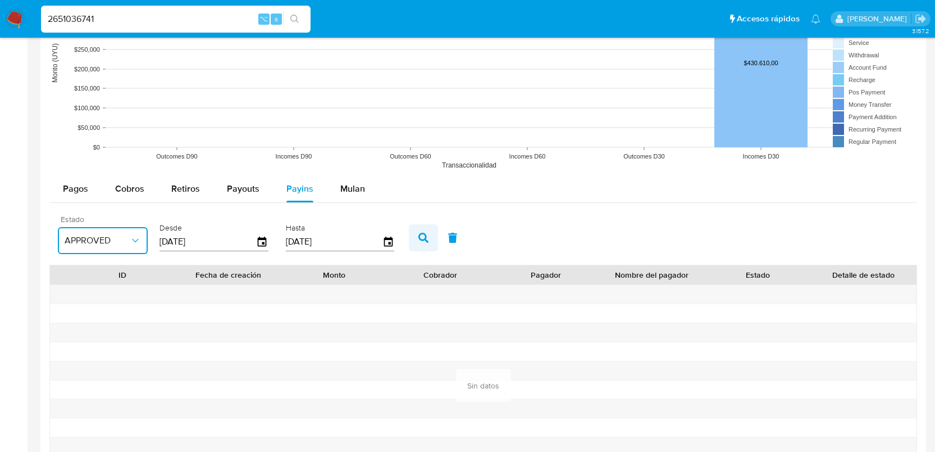
click at [419, 231] on button "button" at bounding box center [423, 237] width 29 height 27
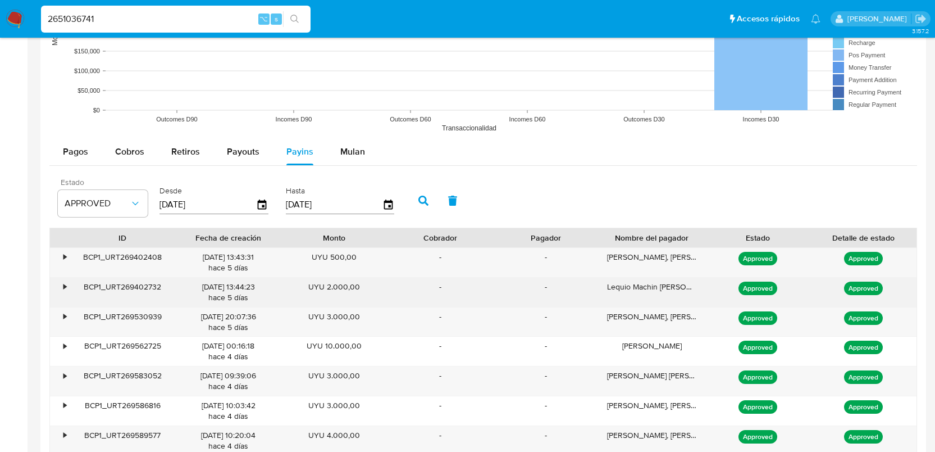
scroll to position [962, 0]
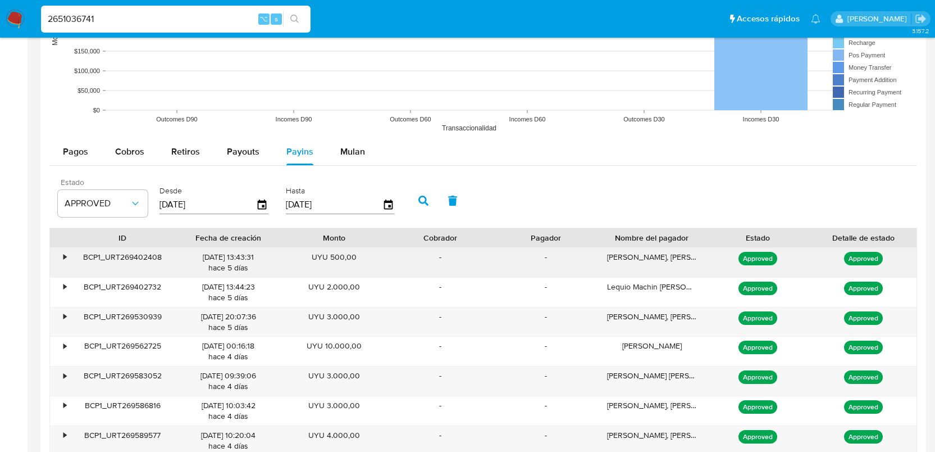
click at [124, 261] on div "BCP1_URT269402408" at bounding box center [123, 262] width 106 height 29
click at [58, 258] on div "•" at bounding box center [60, 262] width 20 height 29
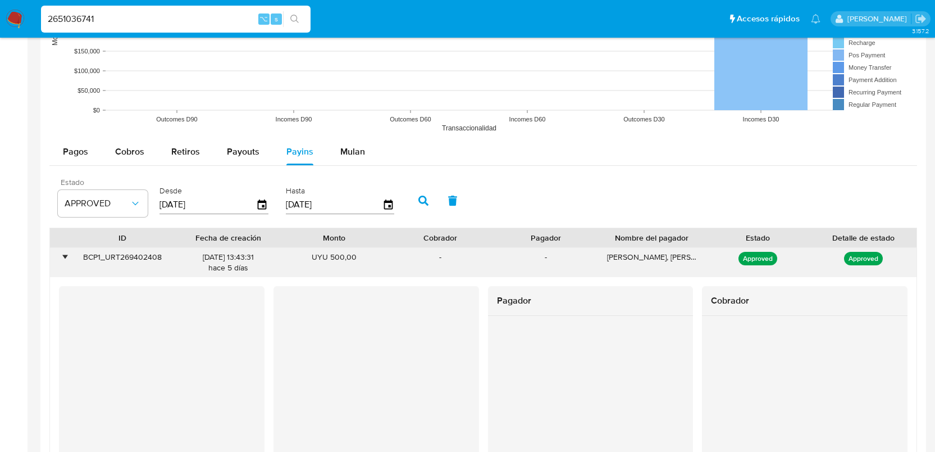
click at [58, 257] on div "•" at bounding box center [60, 262] width 20 height 29
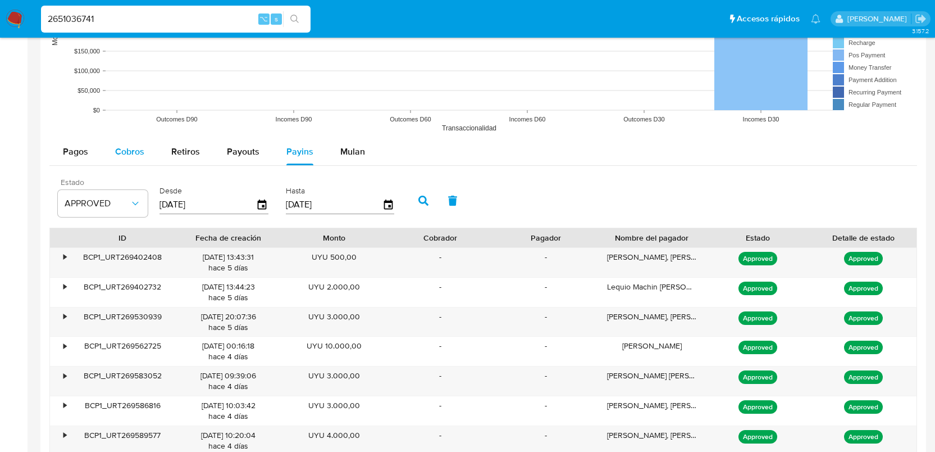
click at [124, 152] on span "Cobros" at bounding box center [129, 151] width 29 height 13
select select "10"
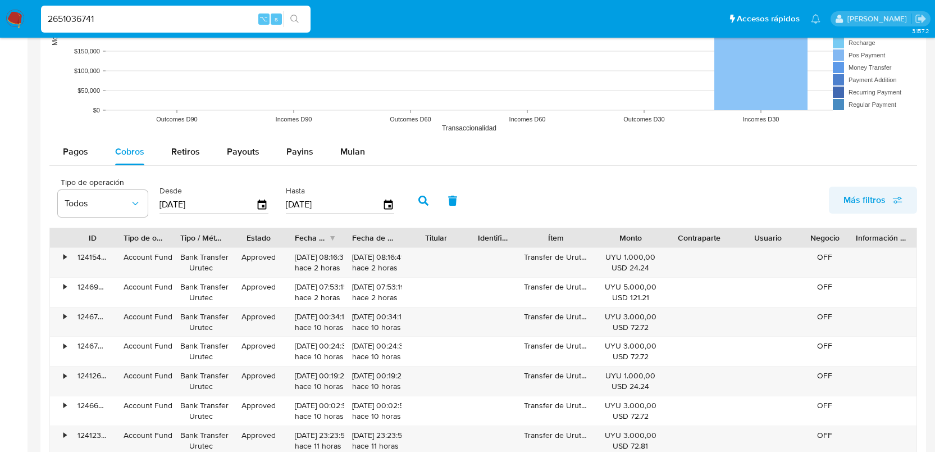
click at [857, 195] on span "Más filtros" at bounding box center [865, 199] width 42 height 27
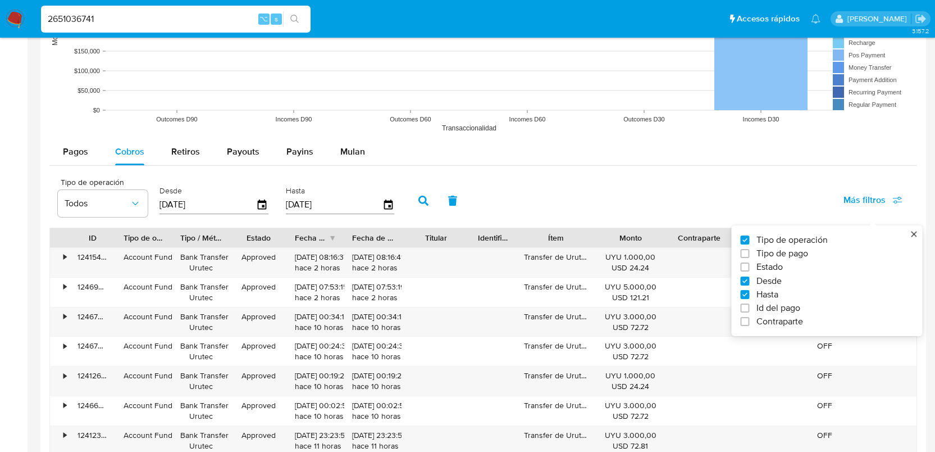
click at [786, 311] on span "Id del pago" at bounding box center [779, 307] width 44 height 11
click at [750, 311] on input "Id del pago" at bounding box center [745, 307] width 9 height 9
checkbox input "true"
click at [460, 213] on div at bounding box center [464, 203] width 110 height 27
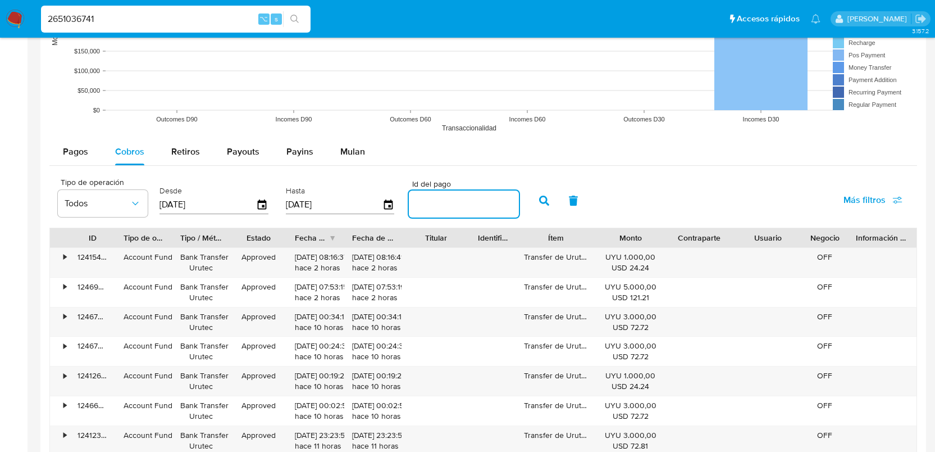
click at [467, 203] on input "number" at bounding box center [464, 204] width 110 height 15
paste input "123976465041"
type input "123976465041"
click at [539, 206] on icon "button" at bounding box center [544, 200] width 10 height 10
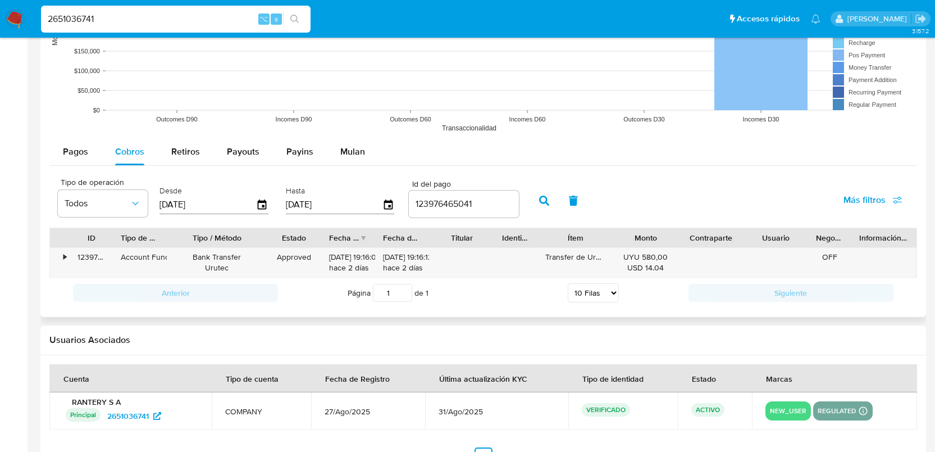
drag, startPoint x: 238, startPoint y: 234, endPoint x: 280, endPoint y: 239, distance: 42.4
click at [280, 239] on div "ID Tipo de operación Tipo / Método Estado Fecha de creación Fecha de aprobación…" at bounding box center [483, 237] width 867 height 19
click at [215, 270] on div "Bank Transfer Urutec" at bounding box center [217, 262] width 84 height 21
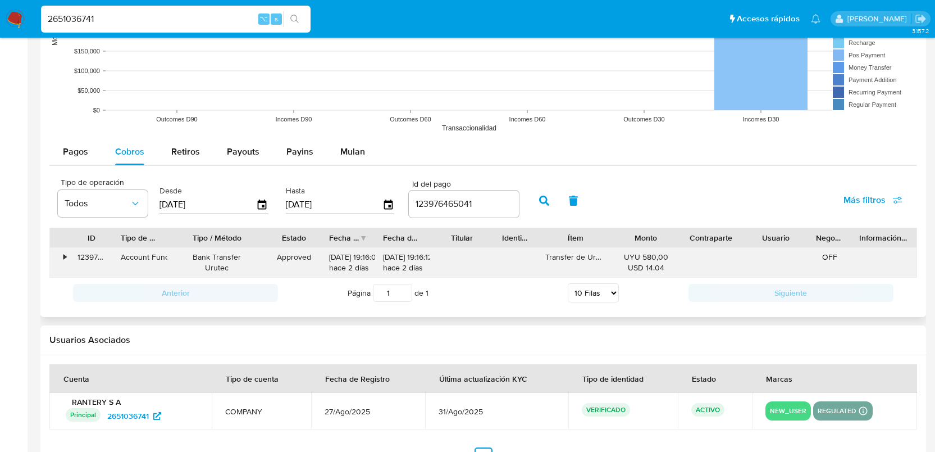
click at [57, 258] on div "•" at bounding box center [60, 262] width 20 height 29
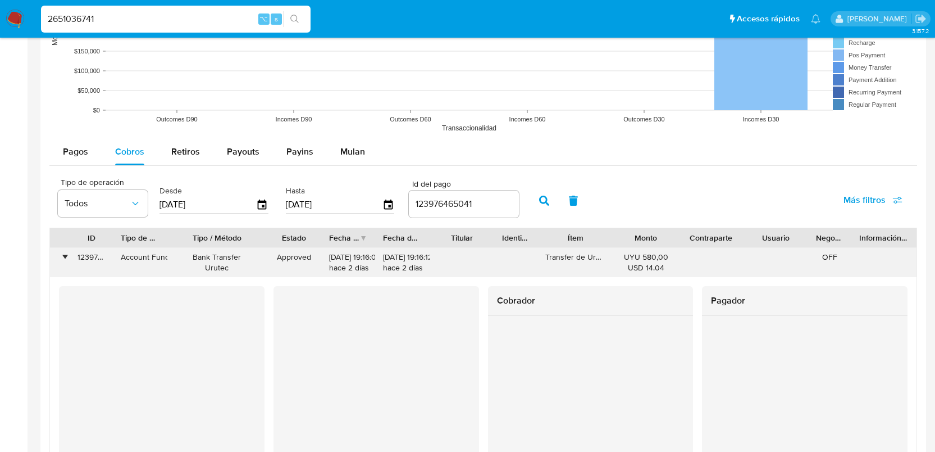
click at [57, 257] on div "•" at bounding box center [60, 262] width 20 height 29
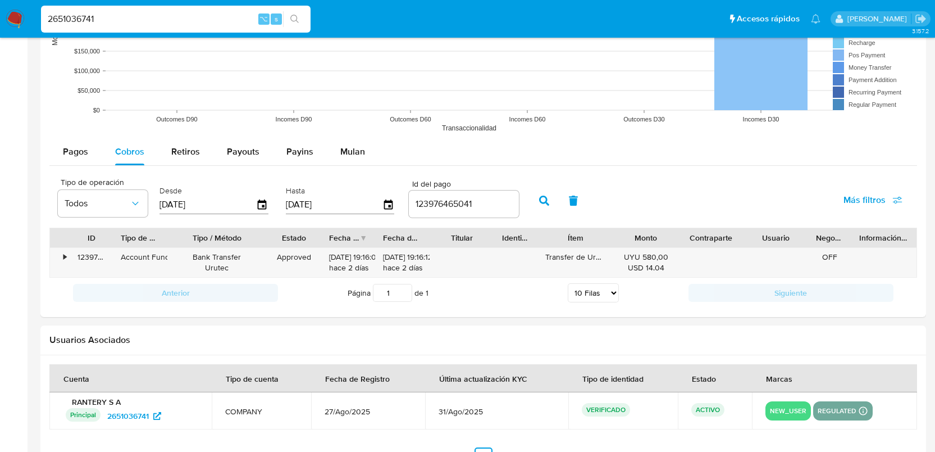
click at [452, 203] on input "123976465041" at bounding box center [464, 204] width 110 height 15
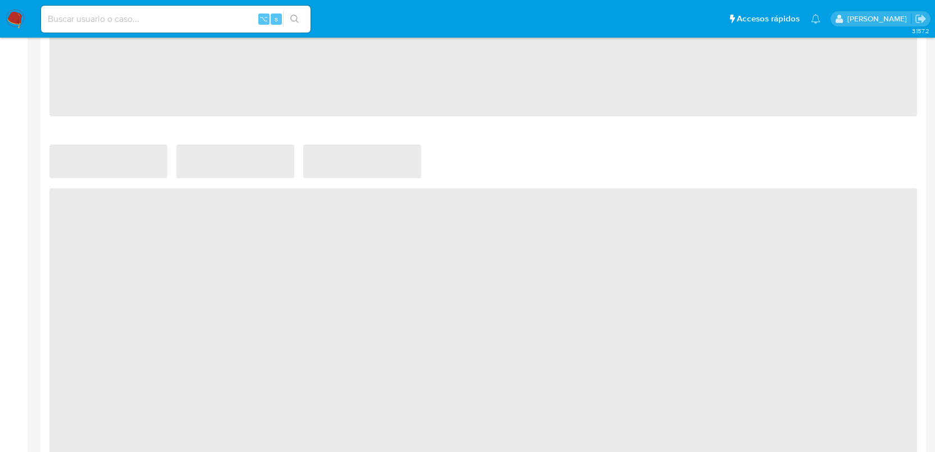
scroll to position [651, 0]
select select "10"
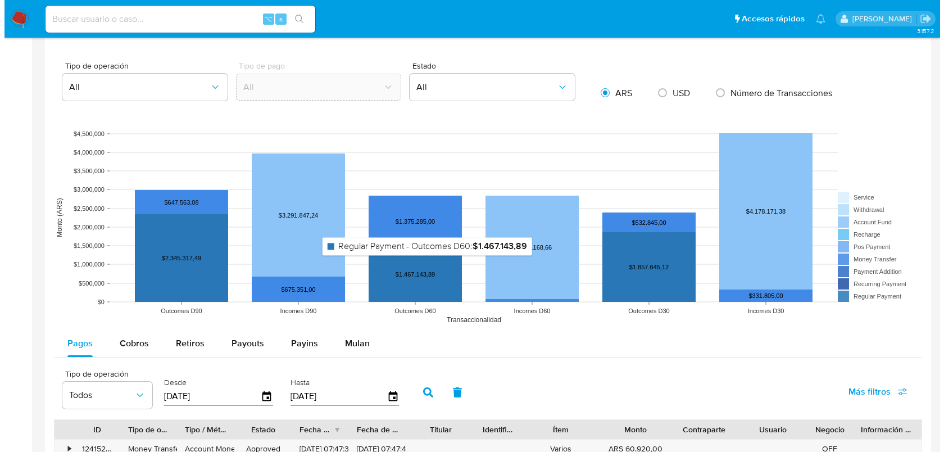
scroll to position [864, 0]
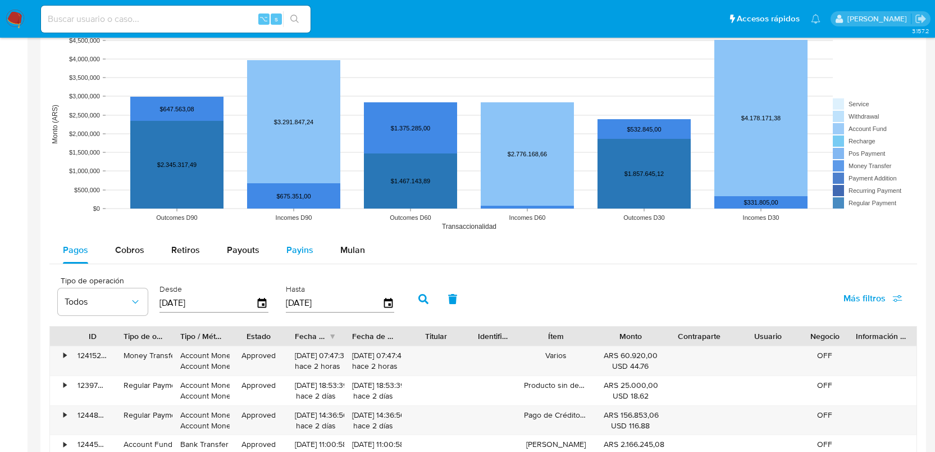
click at [300, 250] on span "Payins" at bounding box center [299, 249] width 27 height 13
select select "10"
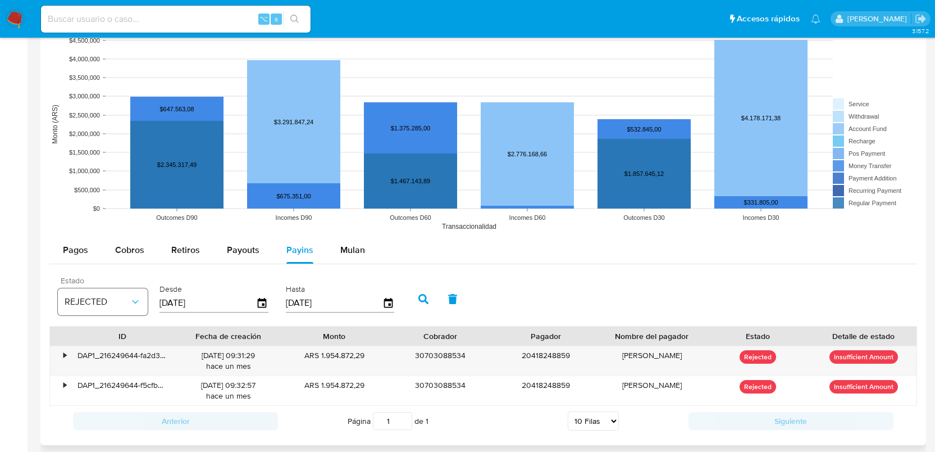
click at [117, 298] on span "REJECTED" at bounding box center [97, 301] width 65 height 11
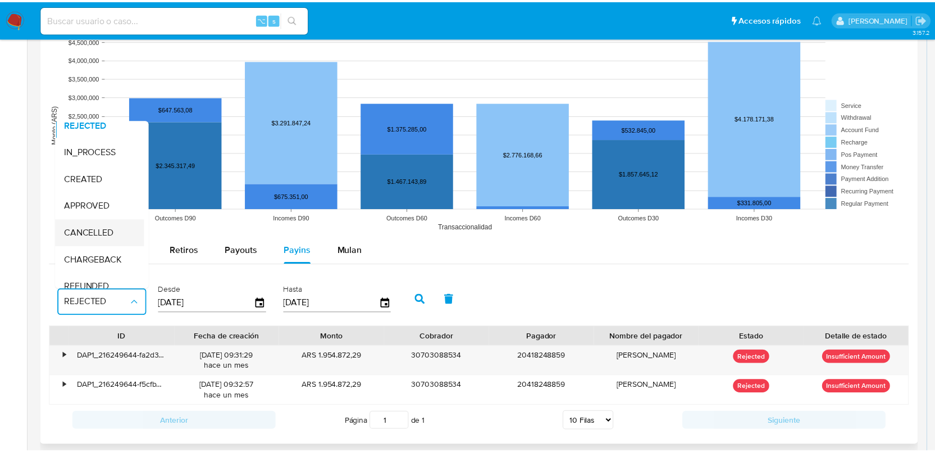
scroll to position [21, 0]
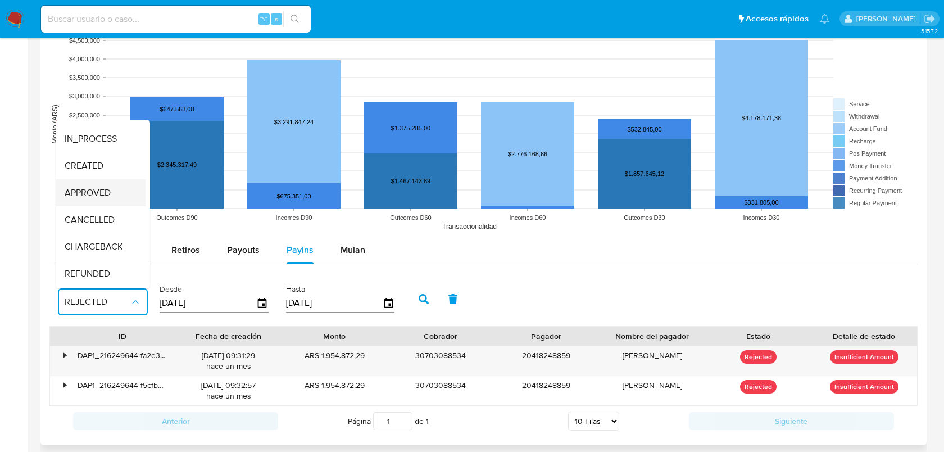
click at [104, 200] on div "APPROVED" at bounding box center [97, 192] width 65 height 27
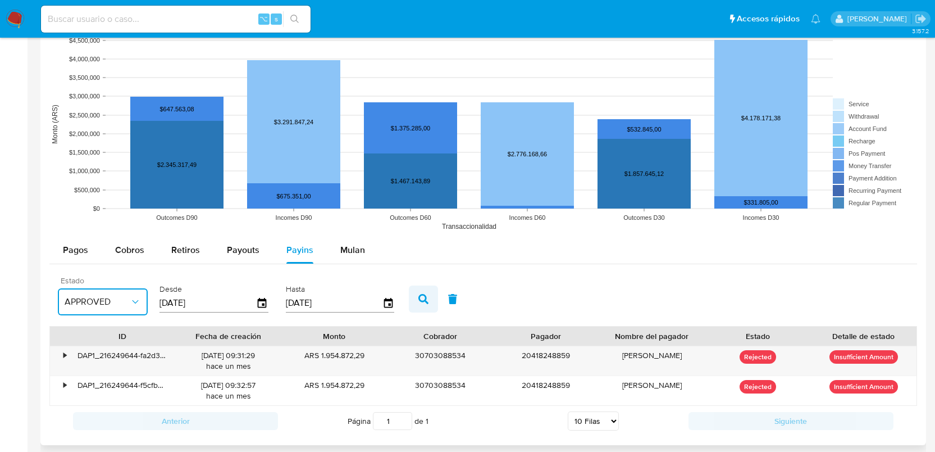
click at [414, 300] on button "button" at bounding box center [423, 298] width 29 height 27
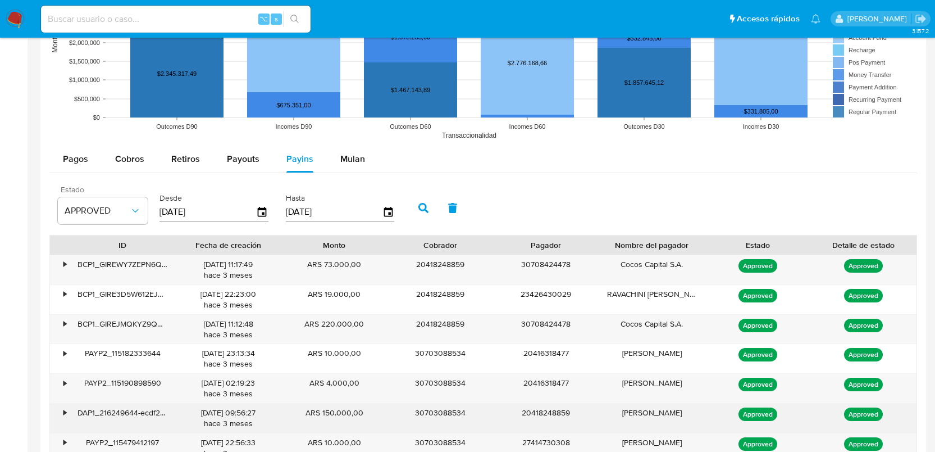
scroll to position [1080, 0]
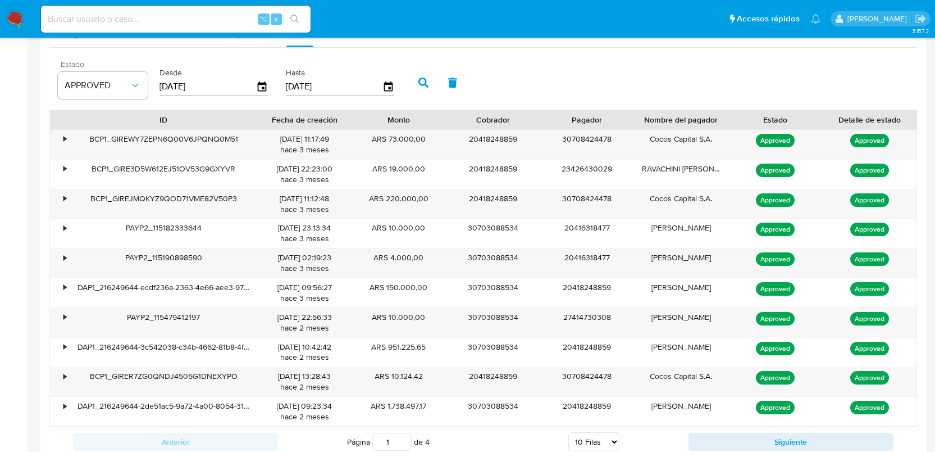
drag, startPoint x: 175, startPoint y: 119, endPoint x: 257, endPoint y: 127, distance: 82.4
click at [257, 127] on div at bounding box center [258, 119] width 20 height 19
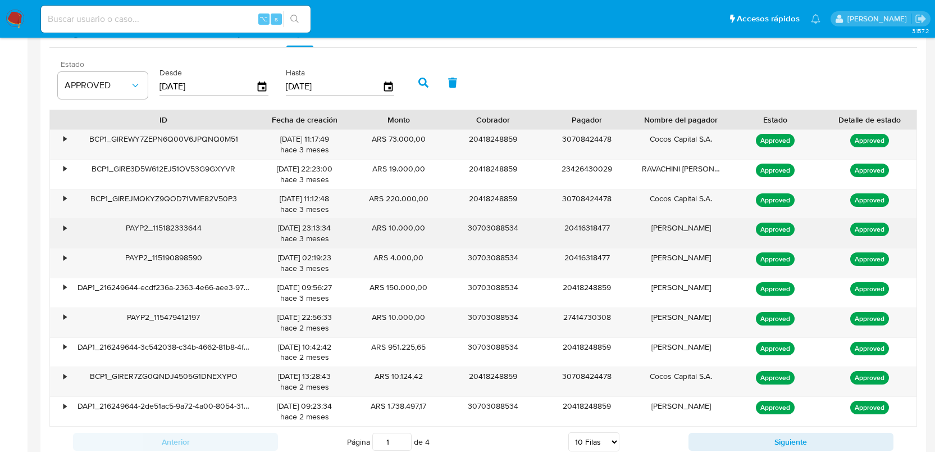
click at [70, 226] on div "PAYP2_115182333644" at bounding box center [164, 232] width 188 height 29
click at [65, 227] on div "•" at bounding box center [64, 227] width 3 height 11
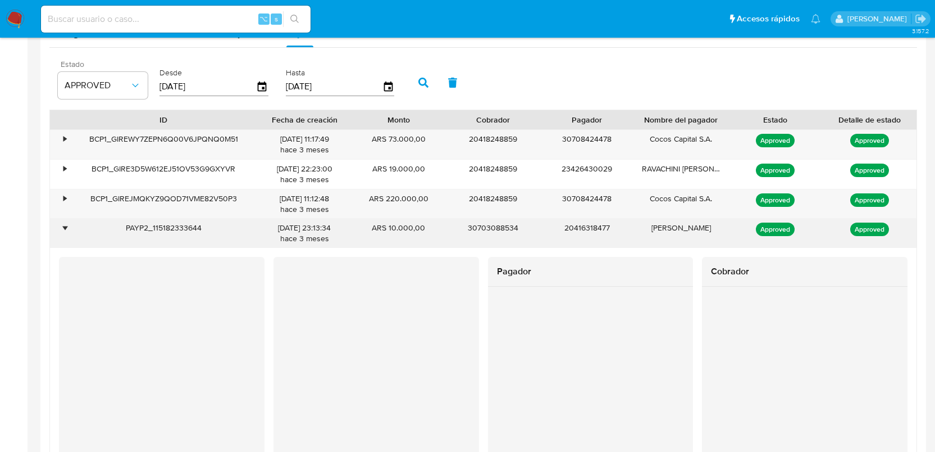
click at [63, 229] on div "•" at bounding box center [64, 227] width 3 height 11
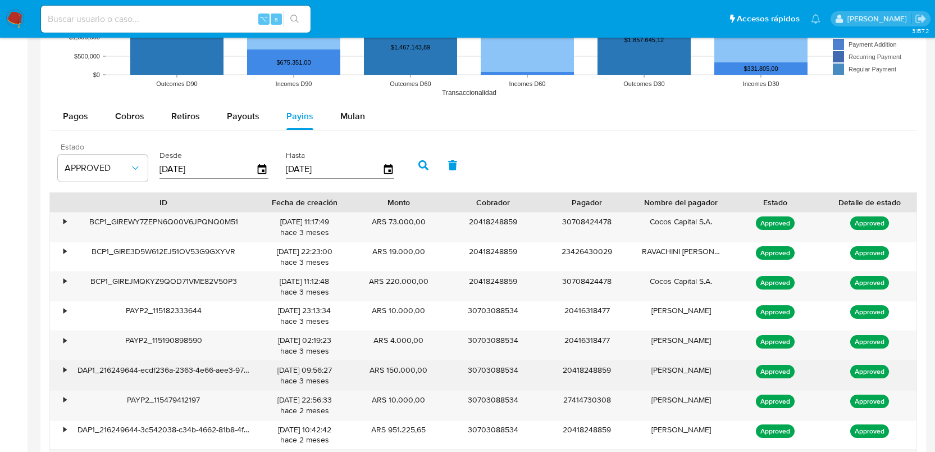
scroll to position [997, 0]
